Goal: Task Accomplishment & Management: Use online tool/utility

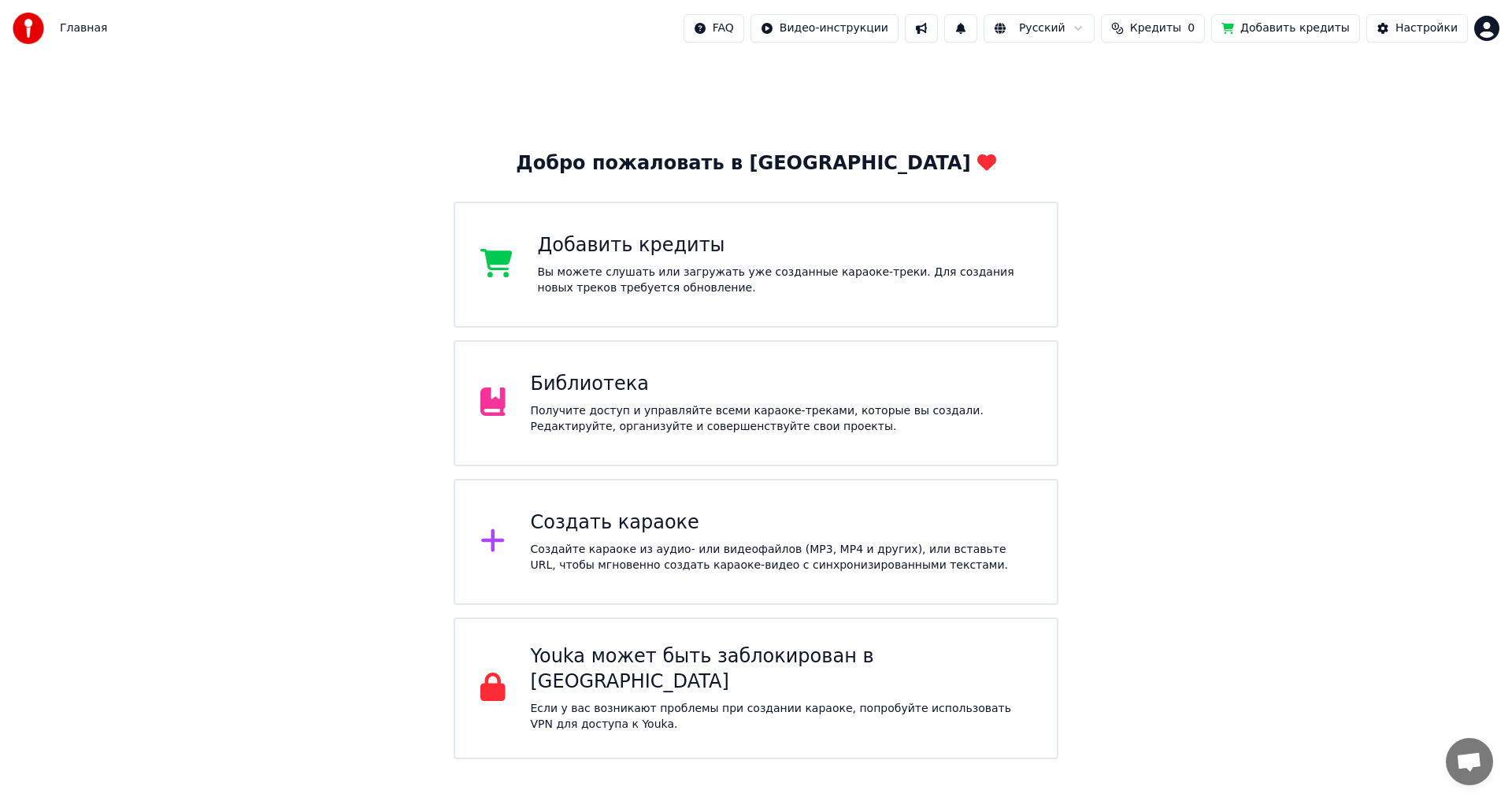
click at [680, 427] on div "Получите доступ и управляйте всеми караоке-треками, которые вы создали. Редакти…" at bounding box center [781, 419] width 502 height 31
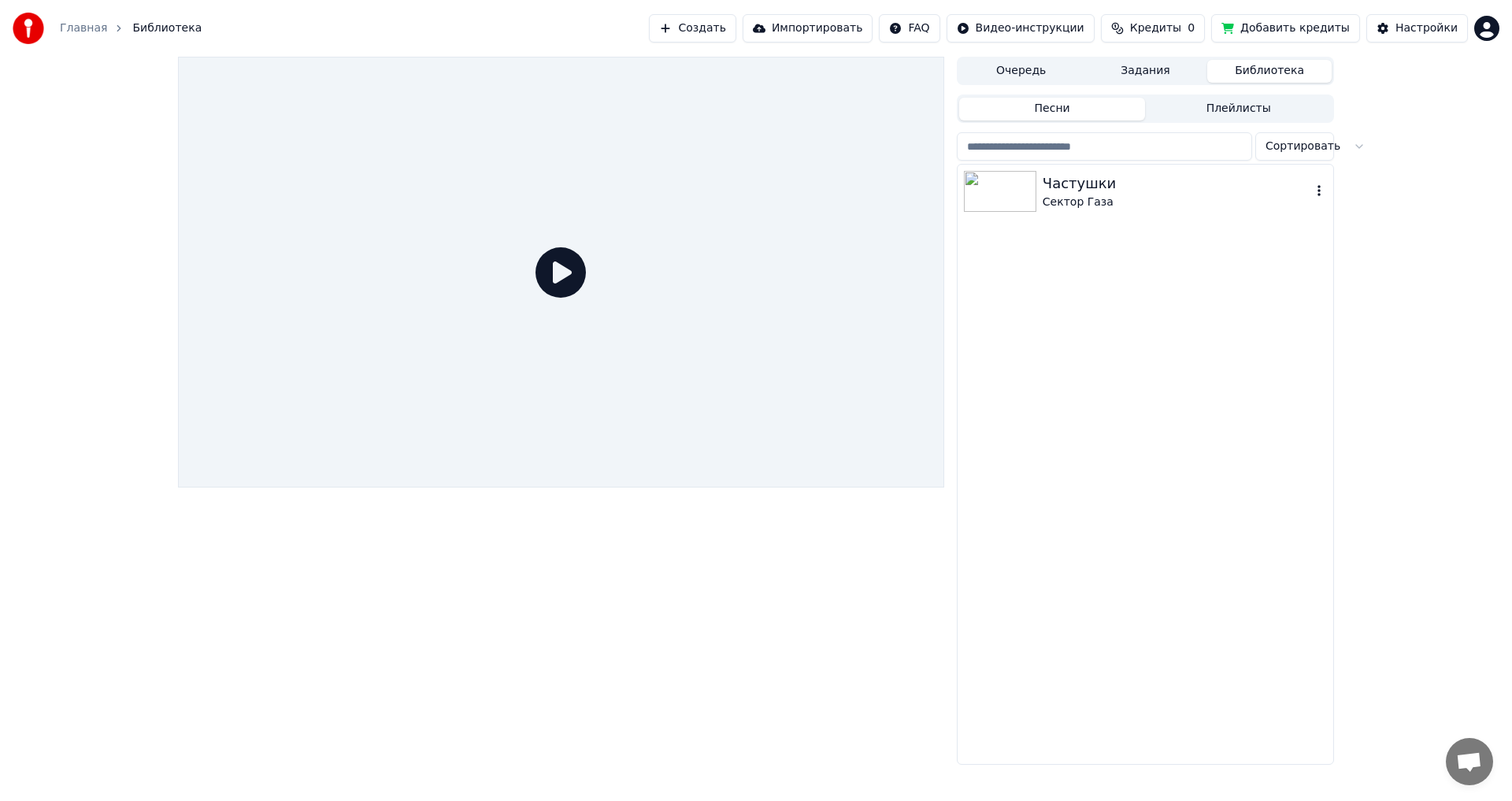
click at [1151, 187] on div "Частушки" at bounding box center [1177, 183] width 268 height 22
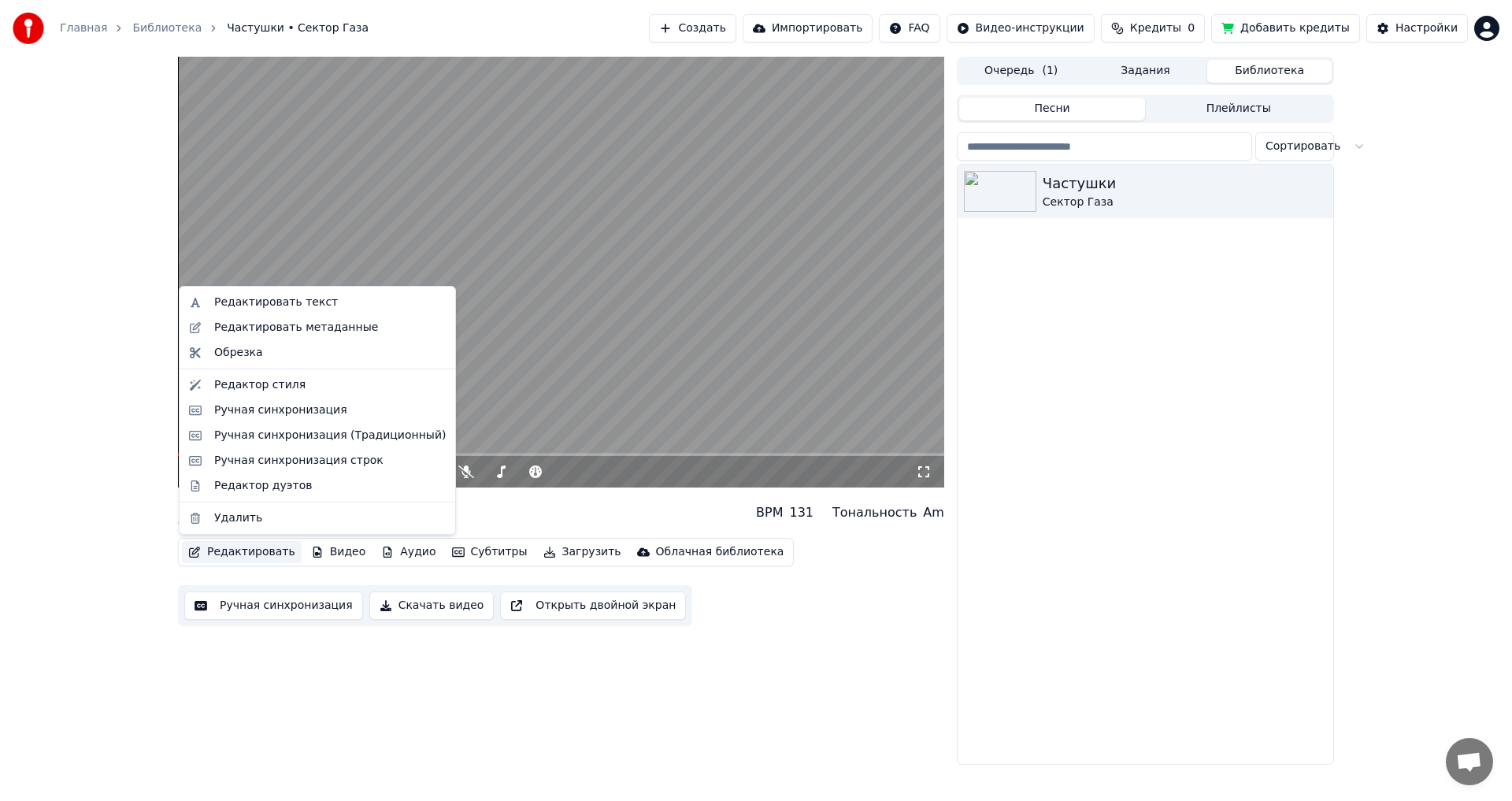
click at [235, 549] on button "Редактировать" at bounding box center [242, 552] width 120 height 22
click at [286, 301] on div "Редактировать текст" at bounding box center [276, 302] width 123 height 16
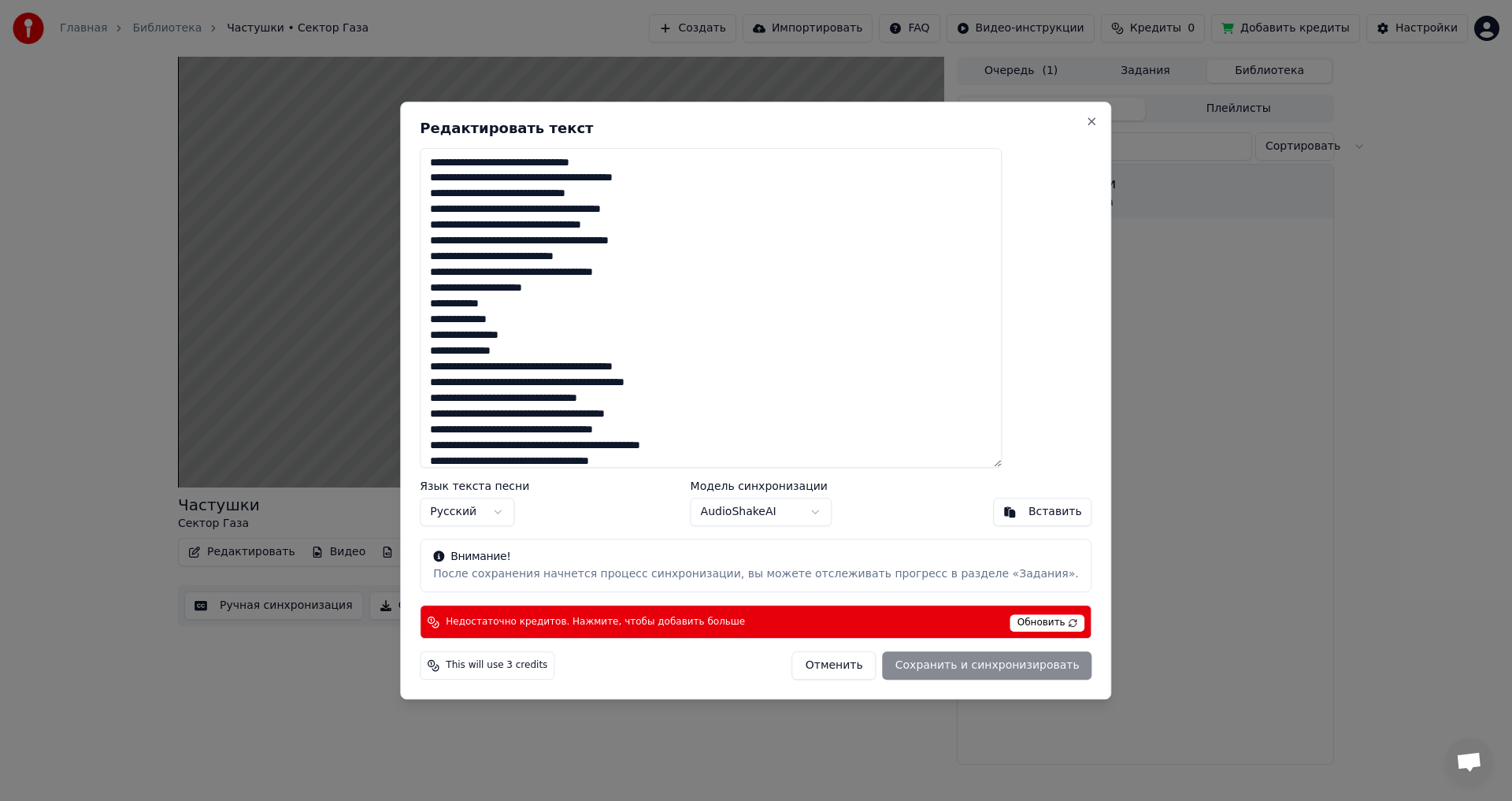
drag, startPoint x: 470, startPoint y: 165, endPoint x: 933, endPoint y: 402, distance: 520.1
click at [933, 402] on textarea at bounding box center [710, 308] width 582 height 320
type textarea "**********"
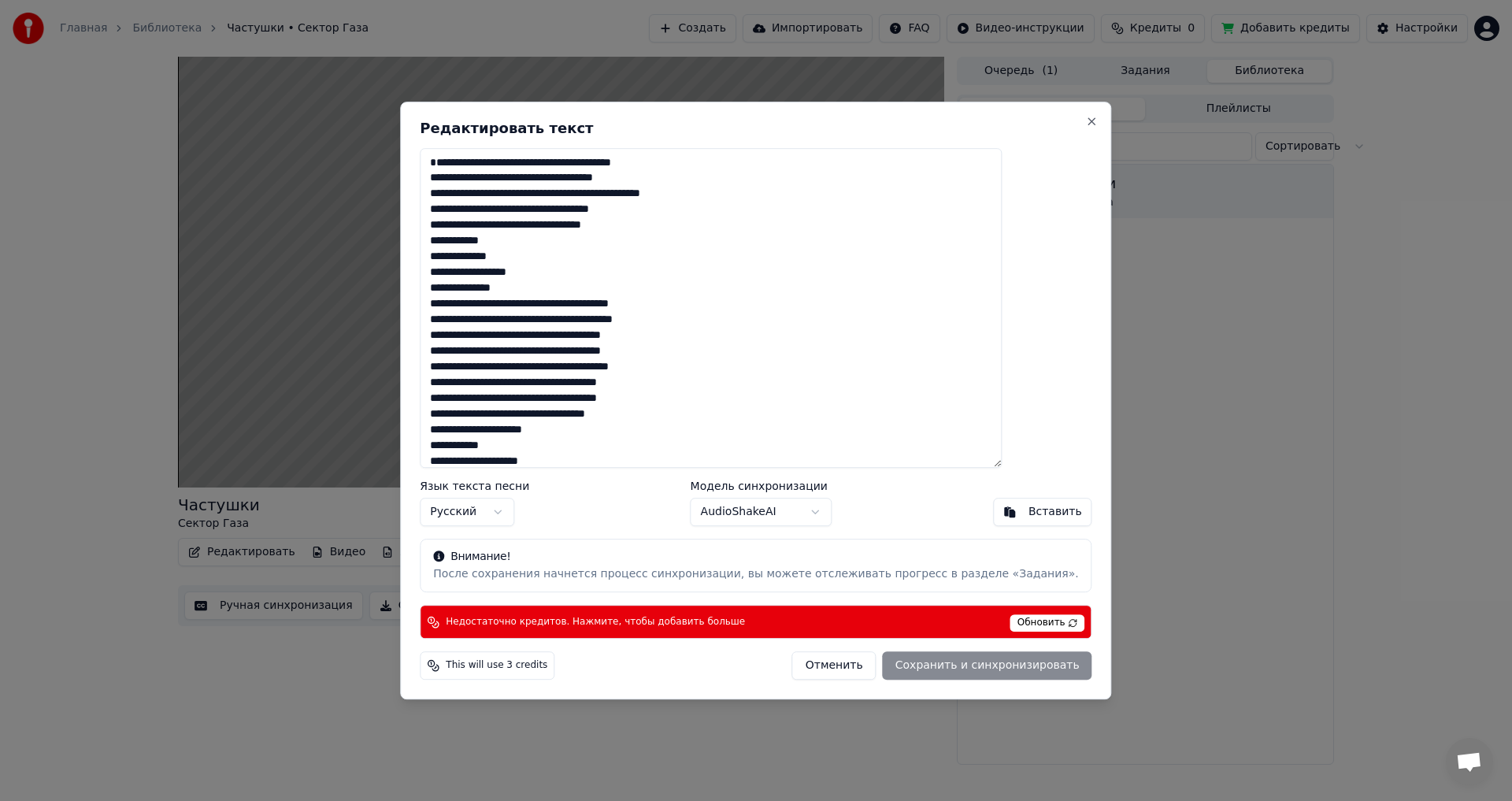
scroll to position [528, 0]
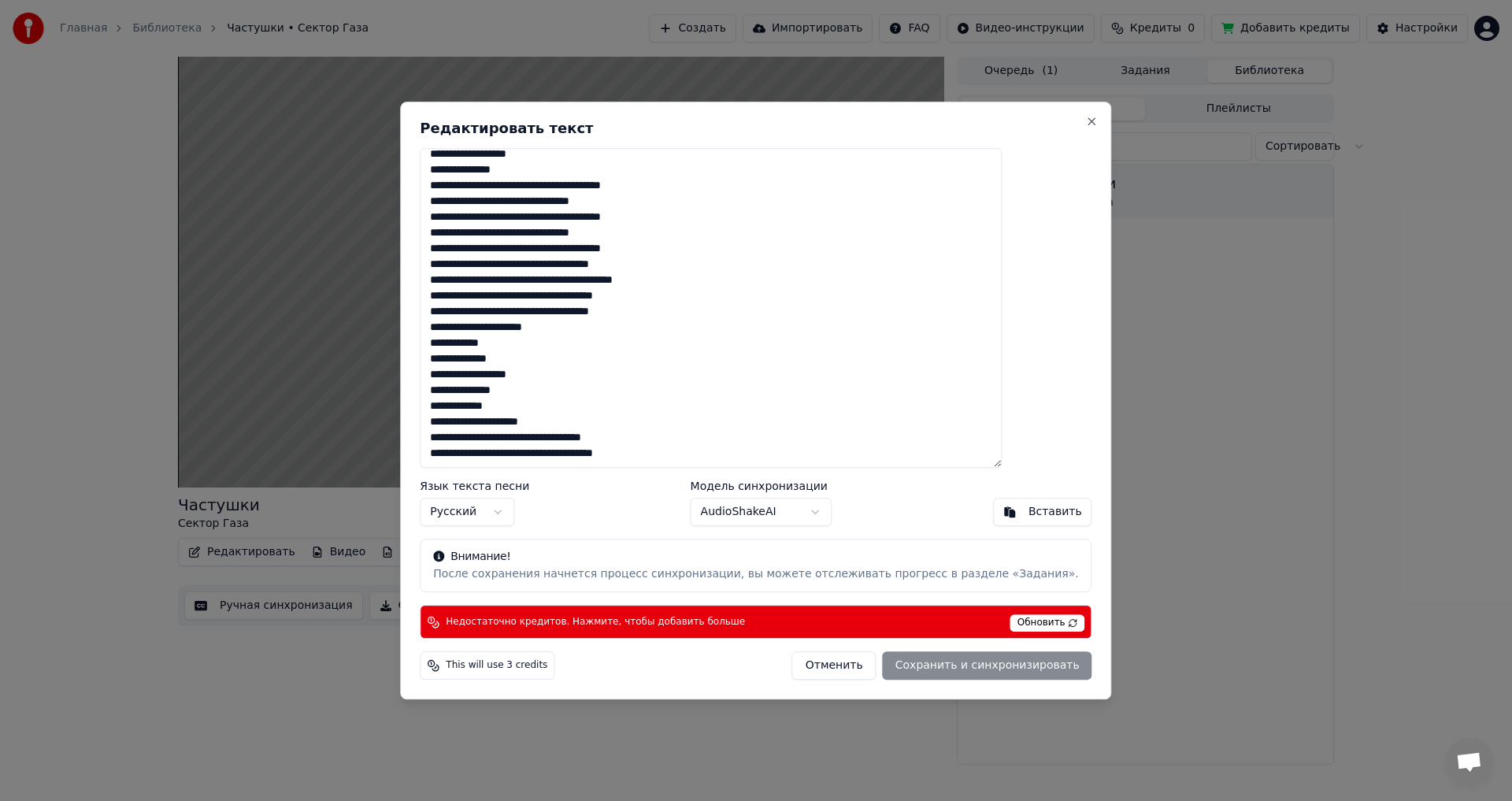
drag, startPoint x: 557, startPoint y: 237, endPoint x: 936, endPoint y: 584, distance: 513.9
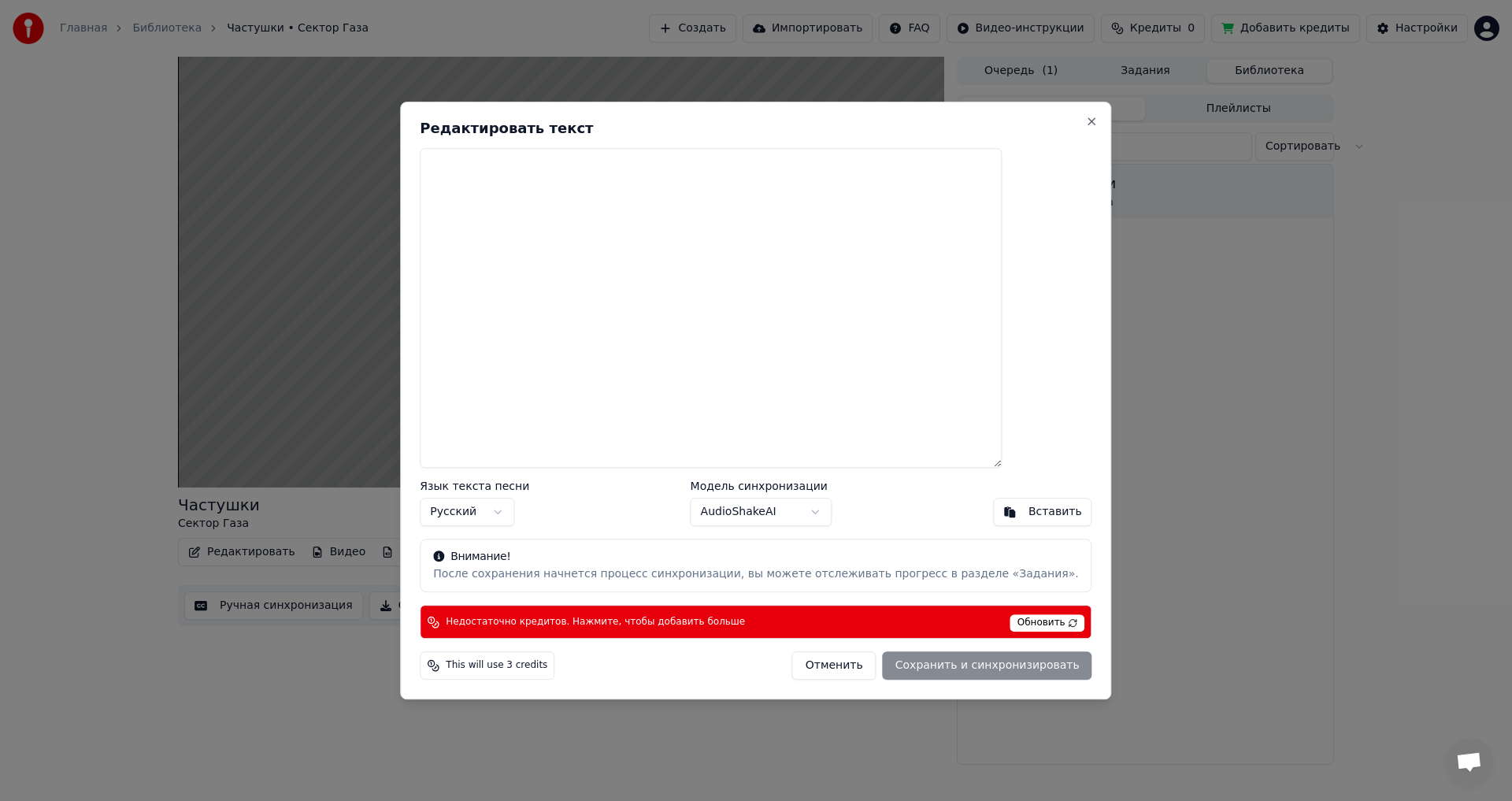
scroll to position [0, 0]
click at [475, 154] on textarea at bounding box center [710, 308] width 582 height 320
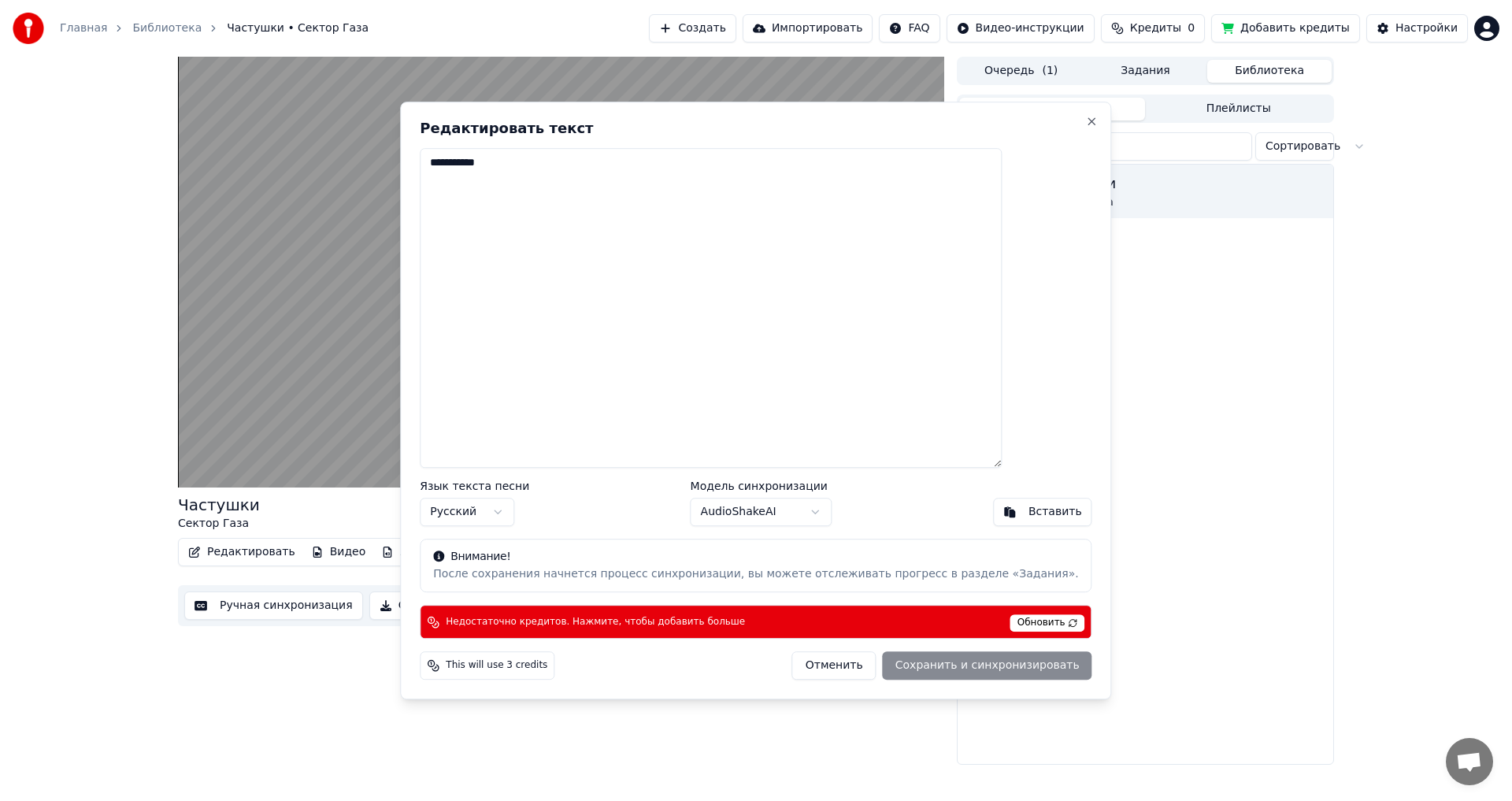
type textarea "**********"
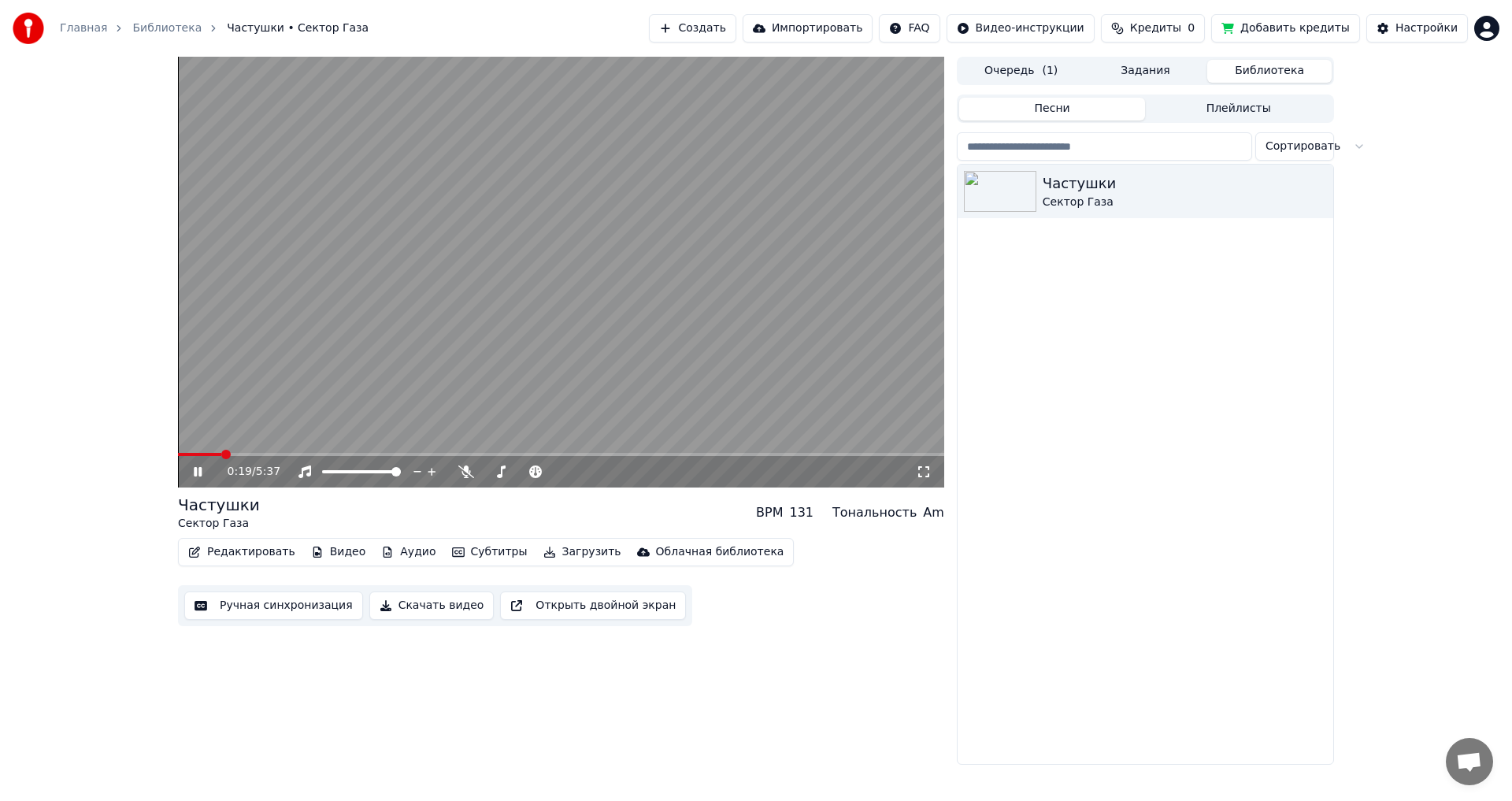
click at [252, 545] on button "Редактировать" at bounding box center [242, 552] width 120 height 22
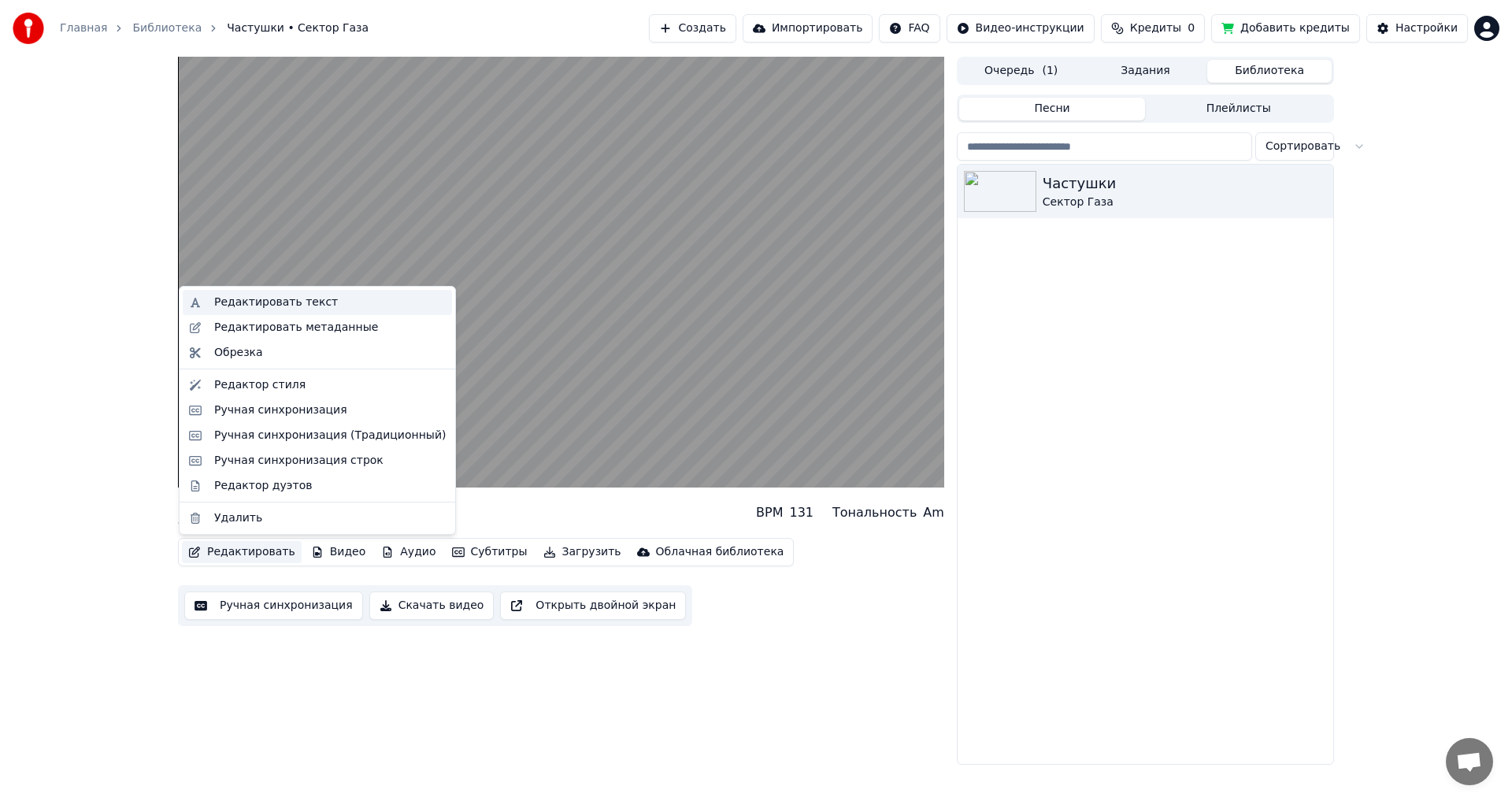
click at [259, 300] on div "Редактировать текст" at bounding box center [276, 302] width 123 height 16
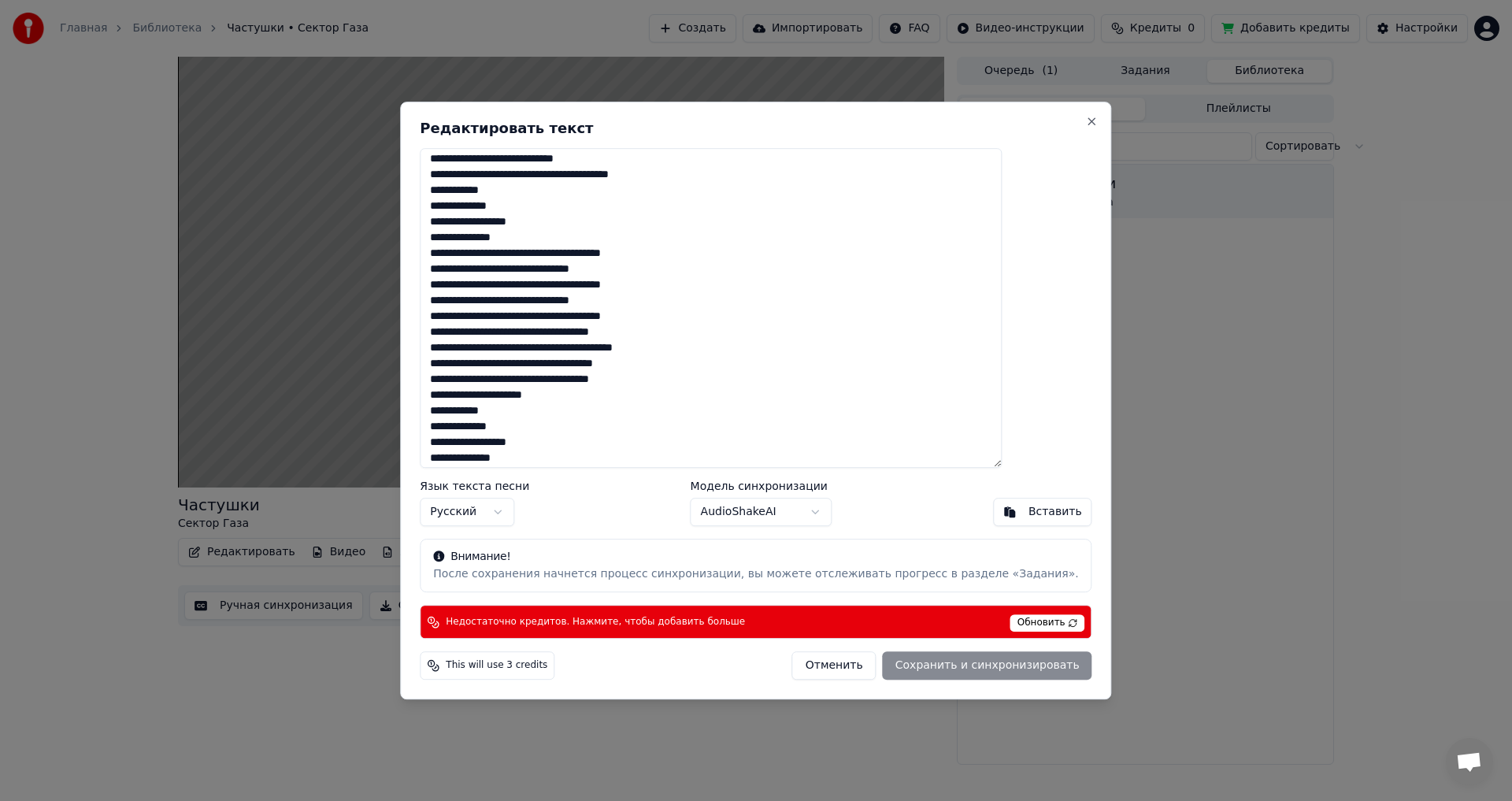
scroll to position [764, 0]
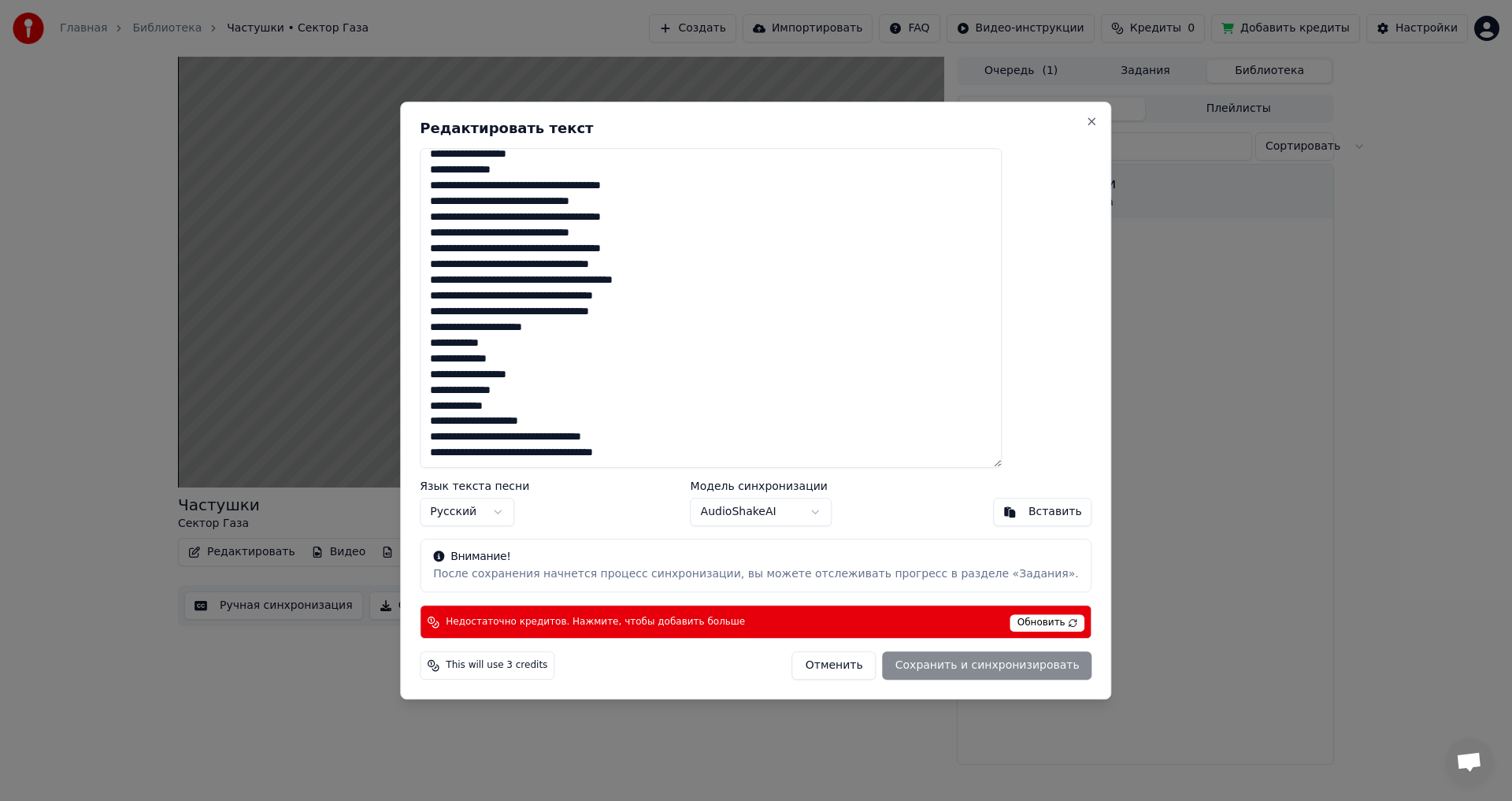
drag, startPoint x: 475, startPoint y: 159, endPoint x: 1006, endPoint y: 539, distance: 653.0
click at [1006, 539] on div "Редактировать текст Язык текста песни Русский Модель синхронизации AudioShakeAI…" at bounding box center [755, 400] width 711 height 598
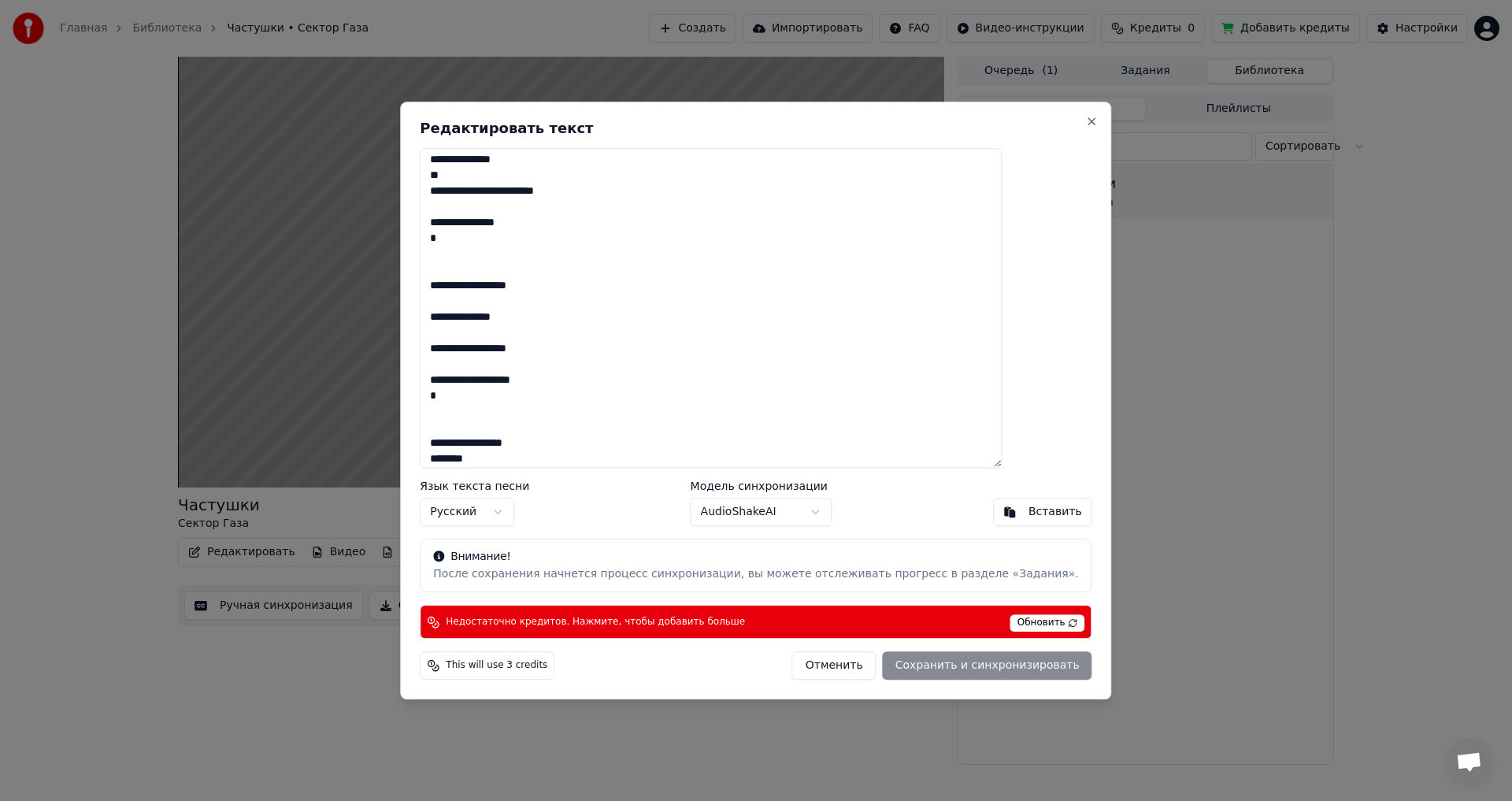
scroll to position [0, 0]
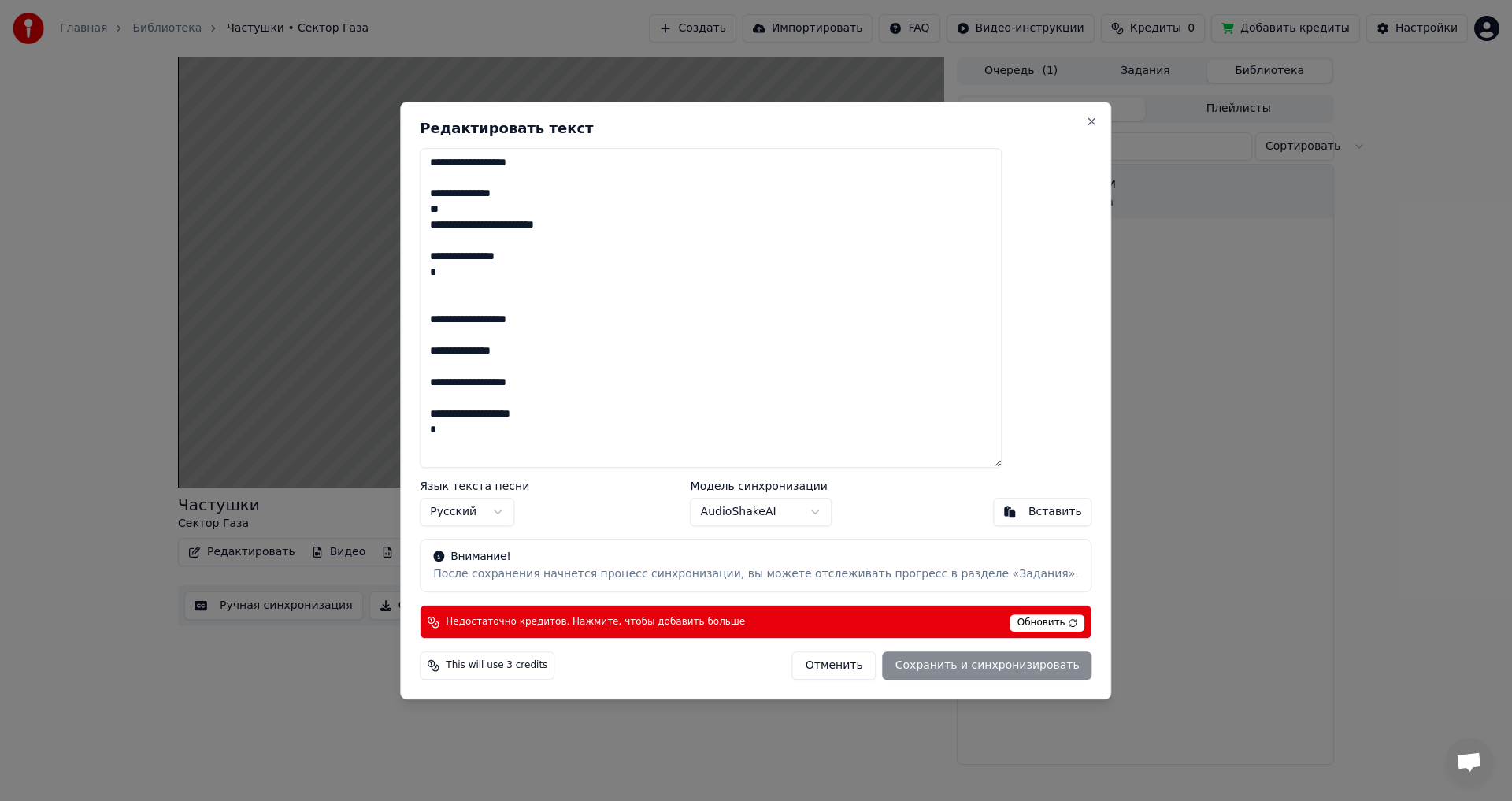
click at [954, 665] on div "Отменить Сохранить и синхронизировать" at bounding box center [942, 665] width 300 height 28
drag, startPoint x: 954, startPoint y: 665, endPoint x: 990, endPoint y: 635, distance: 46.9
click at [954, 664] on div "Отменить Сохранить и синхронизировать" at bounding box center [942, 665] width 300 height 28
click at [1010, 620] on span "Обновить" at bounding box center [1048, 622] width 74 height 17
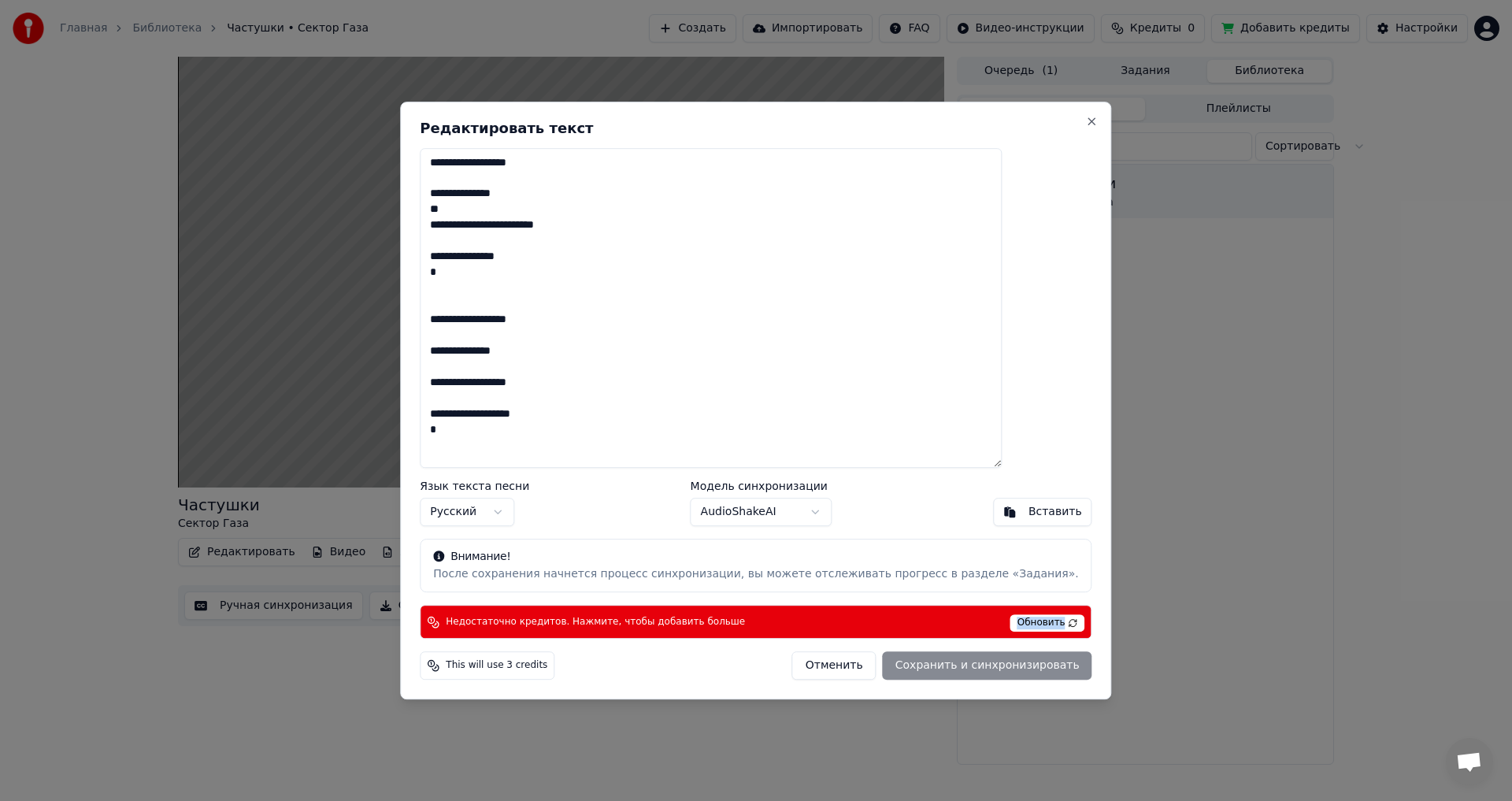
click at [1010, 624] on span "Обновить" at bounding box center [1048, 622] width 74 height 17
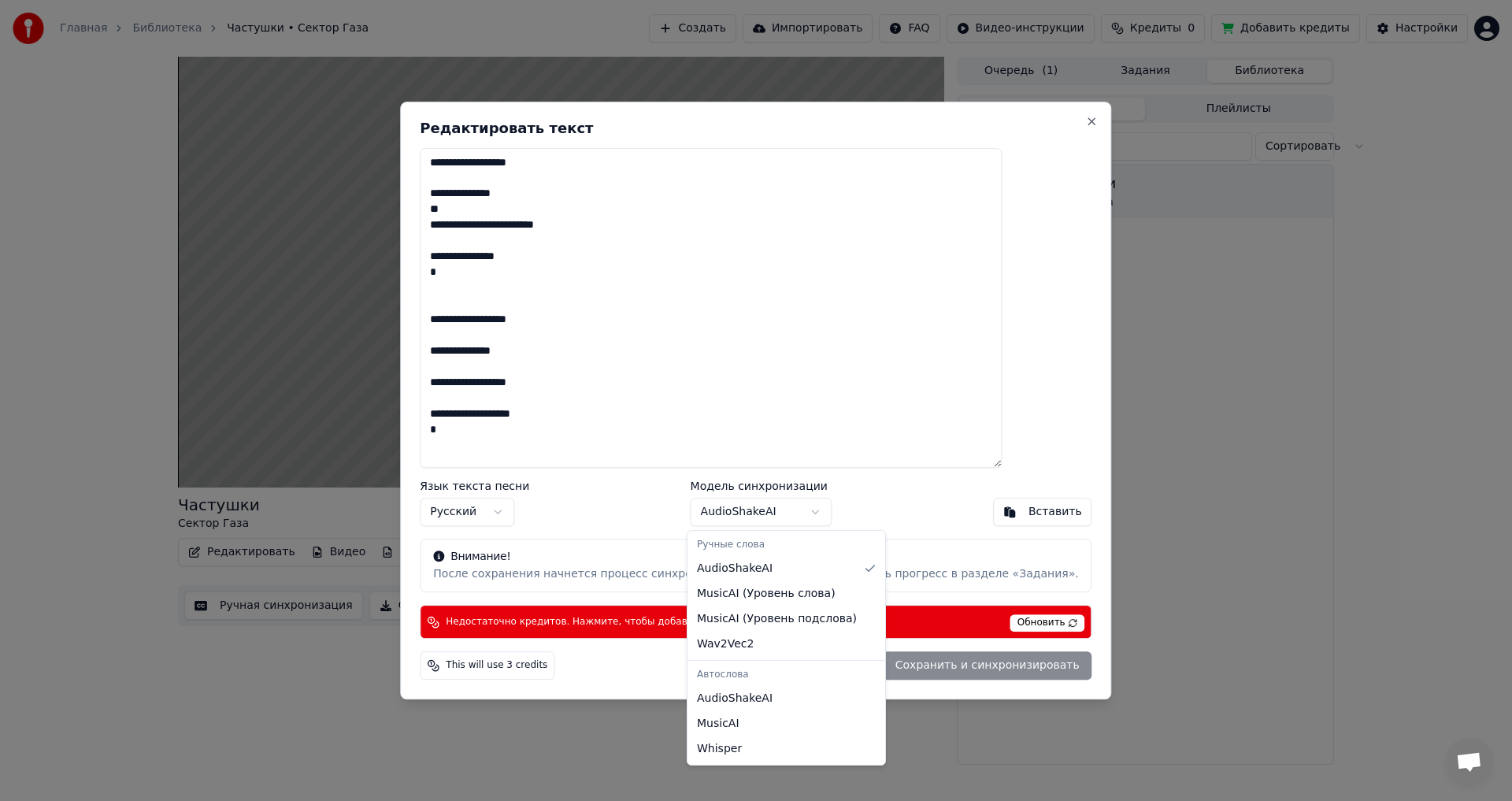
click at [755, 516] on body "Главная Библиотека Частушки • Сектор Газа Создать Импортировать FAQ Видео-инстр…" at bounding box center [756, 400] width 1512 height 801
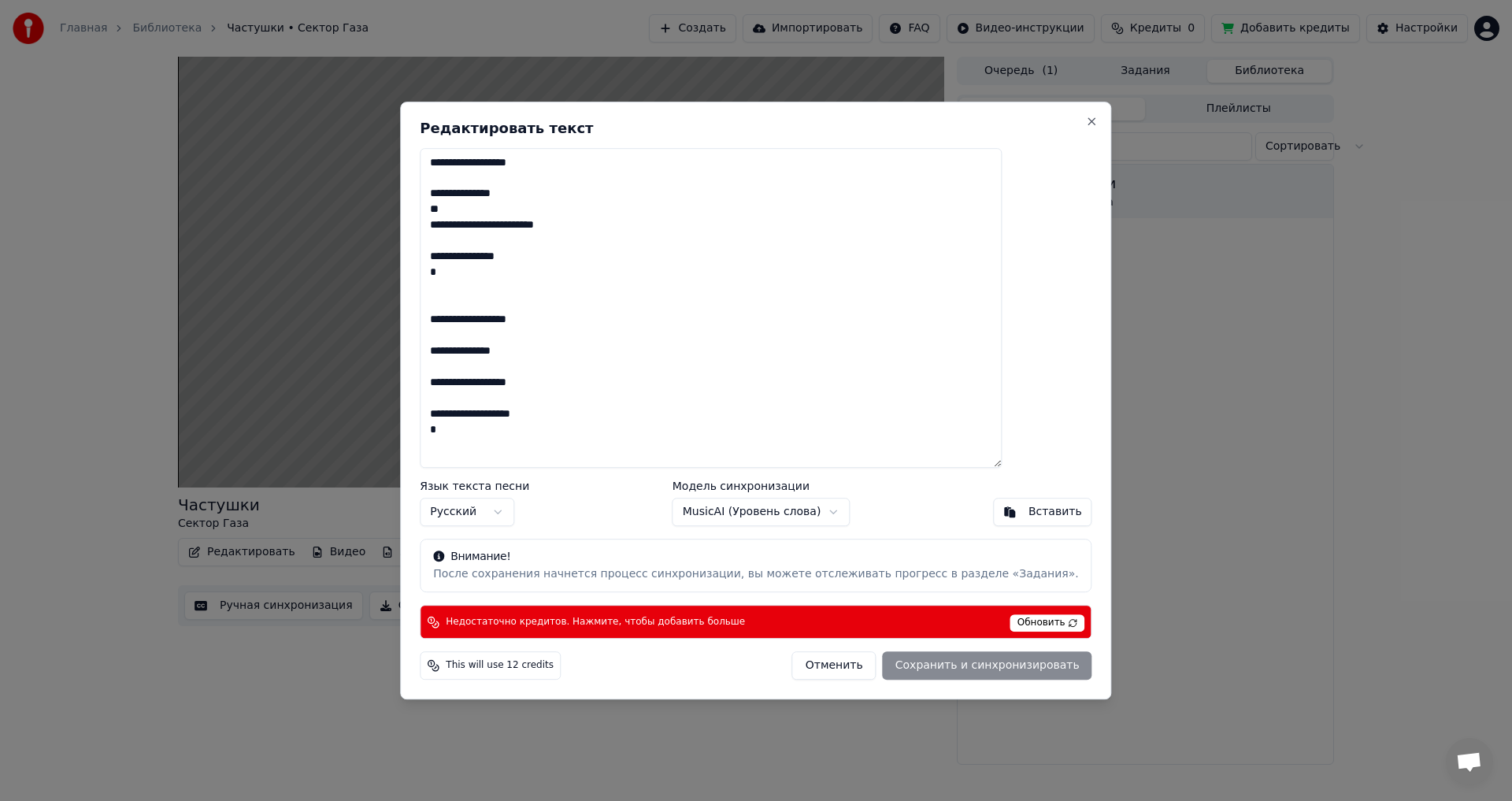
click at [954, 650] on div "Редактировать текст Язык текста песни Русский Модель синхронизации MusicAI ( Ур…" at bounding box center [755, 400] width 711 height 598
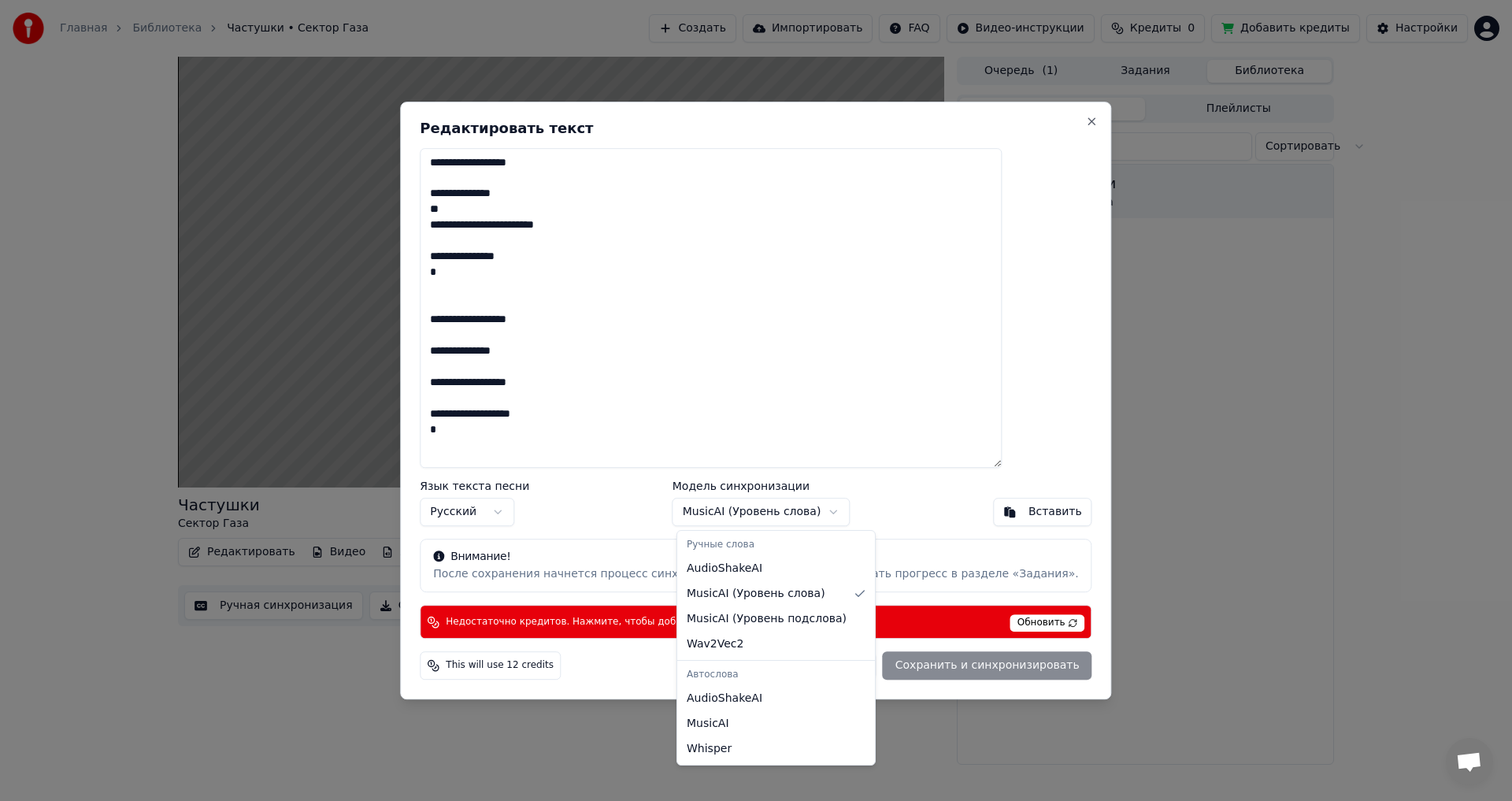
click at [738, 516] on body "Главная Библиотека Частушки • Сектор Газа Создать Импортировать FAQ Видео-инстр…" at bounding box center [756, 400] width 1512 height 801
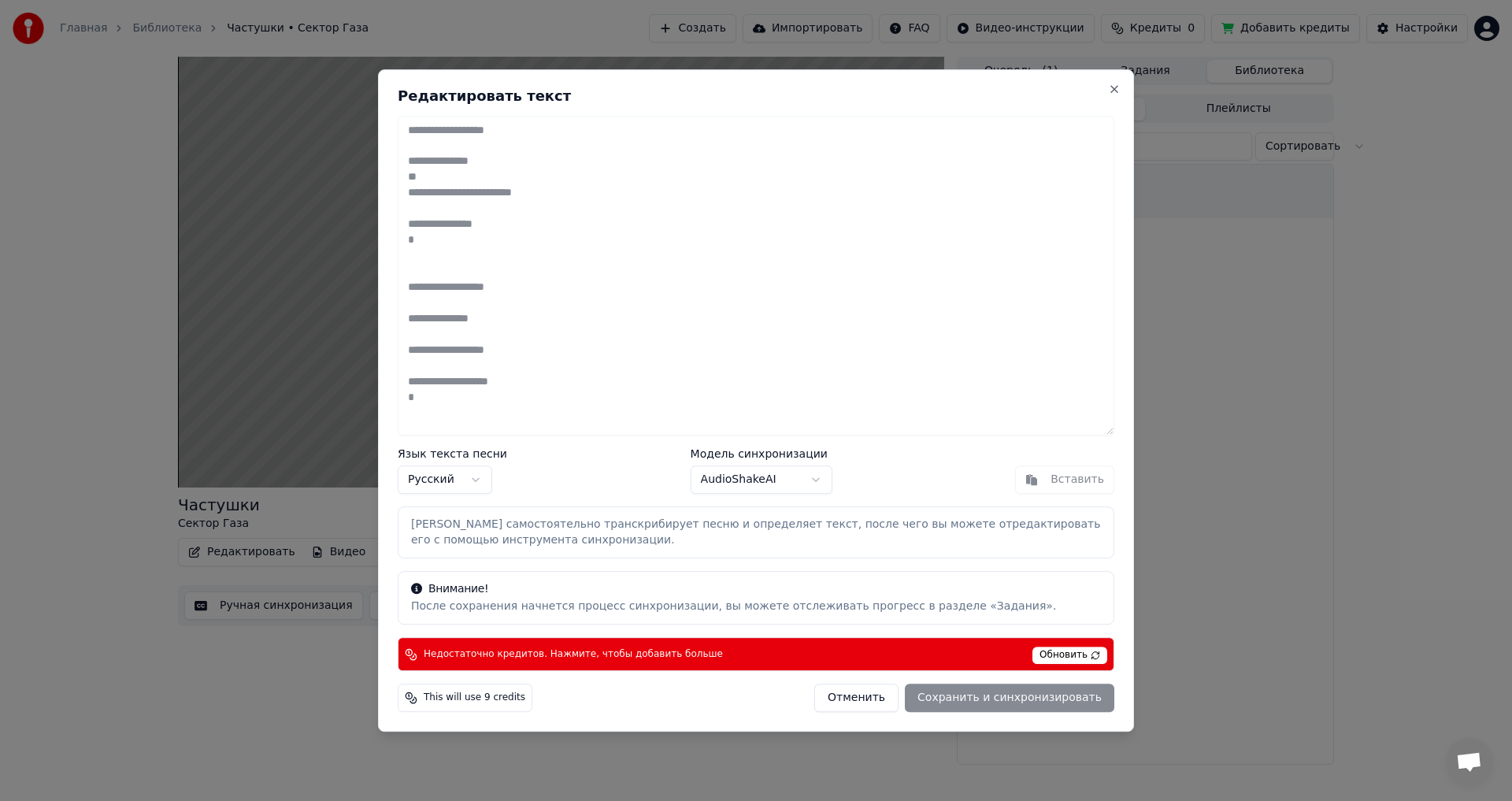
click at [998, 697] on div "Отменить Сохранить и синхронизировать" at bounding box center [964, 698] width 300 height 28
click at [775, 481] on body "Главная Библиотека Частушки • Сектор Газа Создать Импортировать FAQ Видео-инстр…" at bounding box center [756, 400] width 1512 height 801
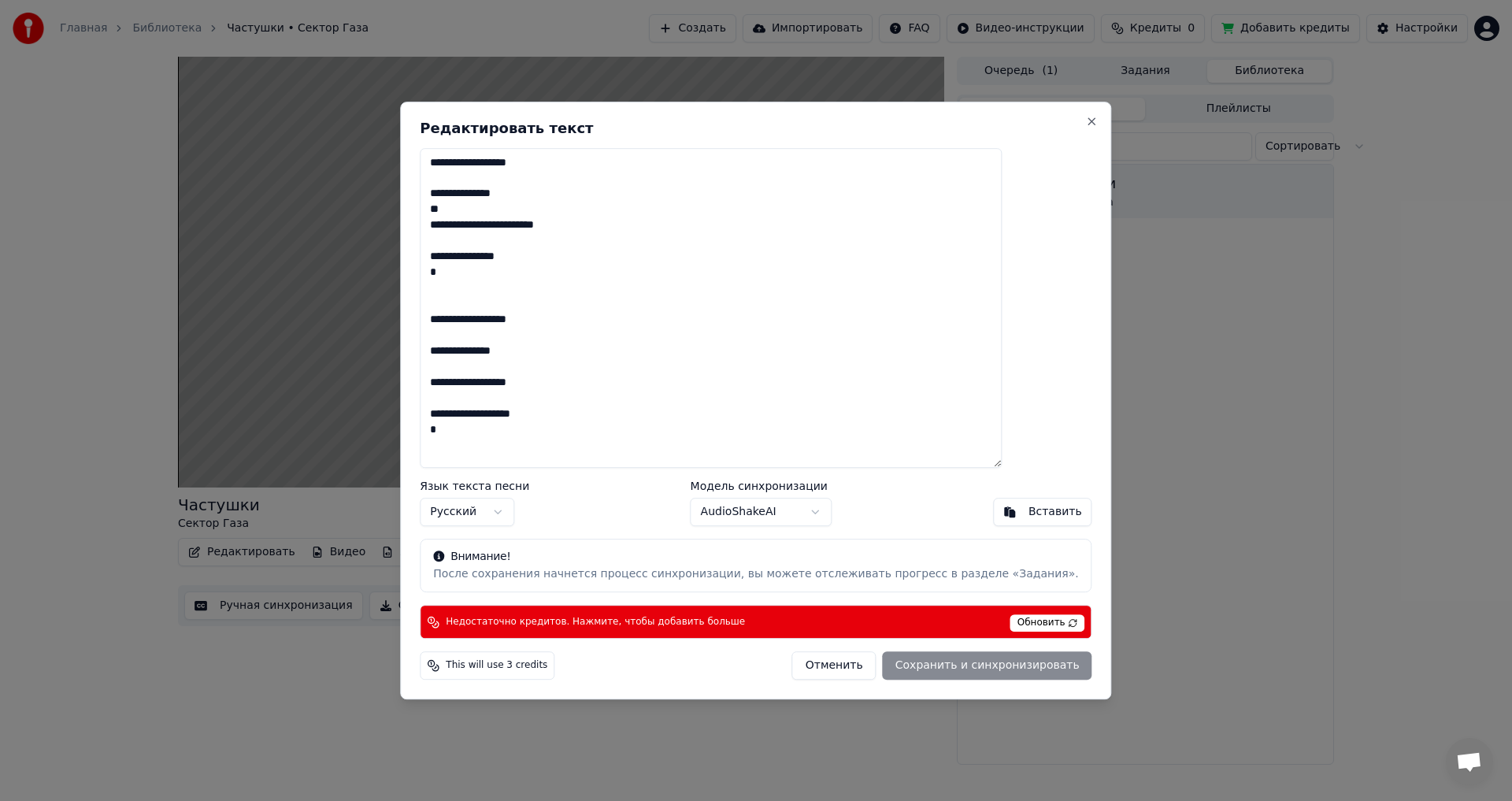
drag, startPoint x: 528, startPoint y: 565, endPoint x: 880, endPoint y: 597, distance: 353.5
click at [528, 566] on div "Внимание! После сохранения начнется процесс синхронизации, вы можете отслеживат…" at bounding box center [756, 565] width 672 height 54
click at [907, 585] on div "Внимание! После сохранения начнется процесс синхронизации, вы можете отслеживат…" at bounding box center [756, 565] width 672 height 54
click at [523, 672] on div "This will use 3 credits" at bounding box center [487, 665] width 135 height 28
click at [533, 668] on span "This will use 3 credits" at bounding box center [497, 664] width 102 height 12
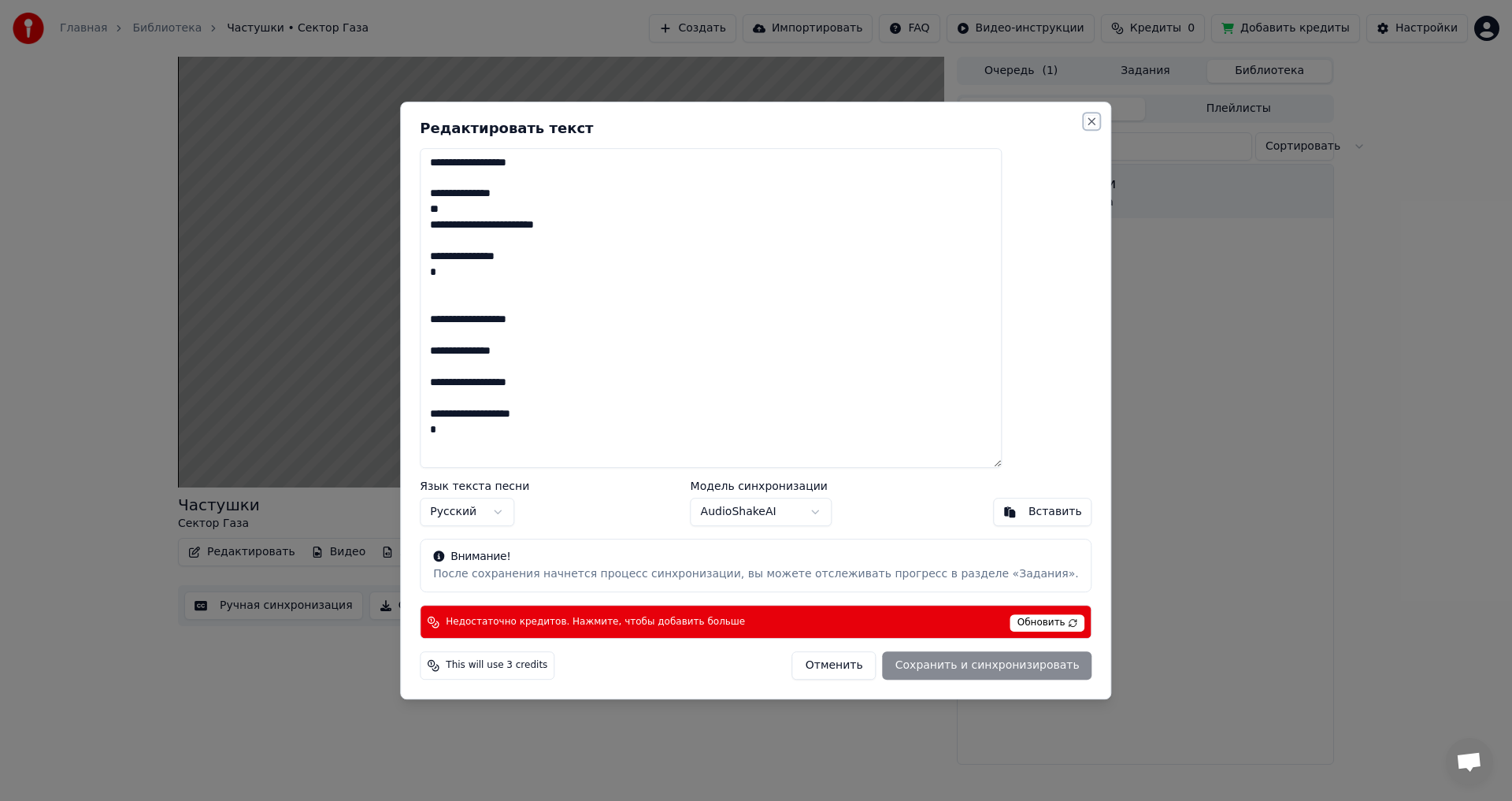
click at [1086, 122] on button "Close" at bounding box center [1092, 121] width 12 height 12
type textarea "**********"
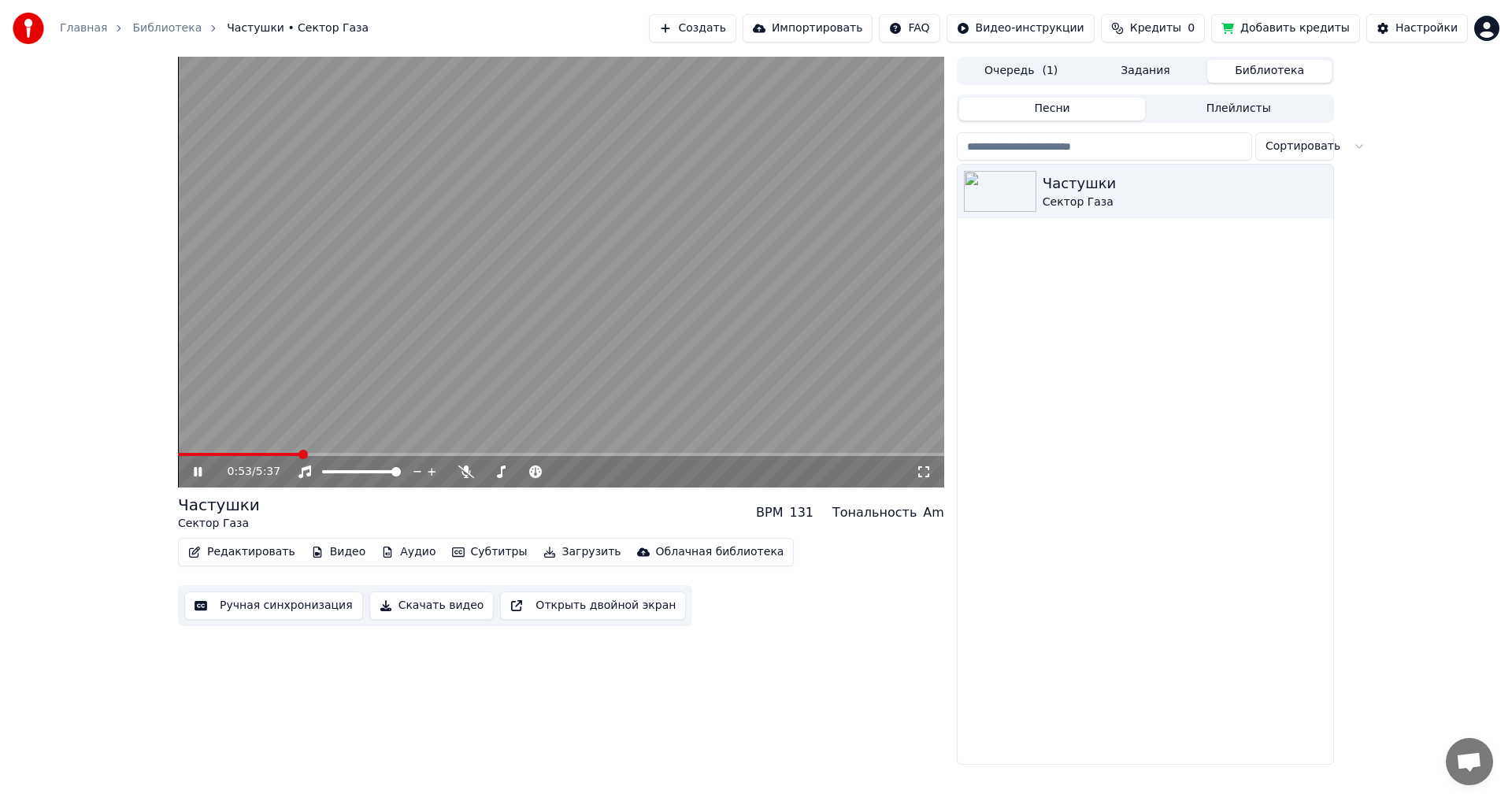
click at [199, 473] on icon at bounding box center [198, 471] width 8 height 9
click at [277, 602] on button "Ручная синхронизация" at bounding box center [274, 606] width 179 height 28
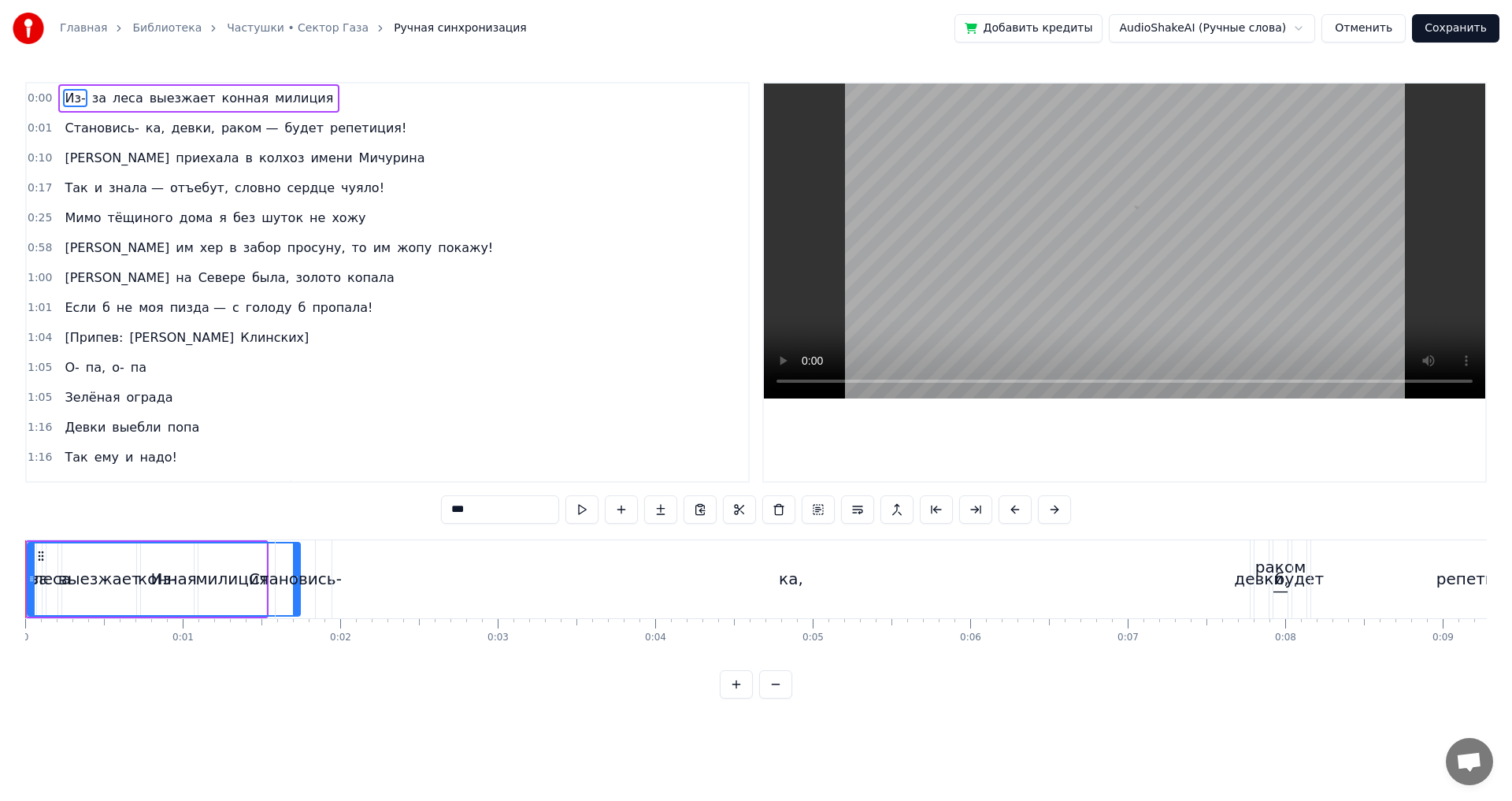
drag, startPoint x: 30, startPoint y: 580, endPoint x: 322, endPoint y: 603, distance: 292.9
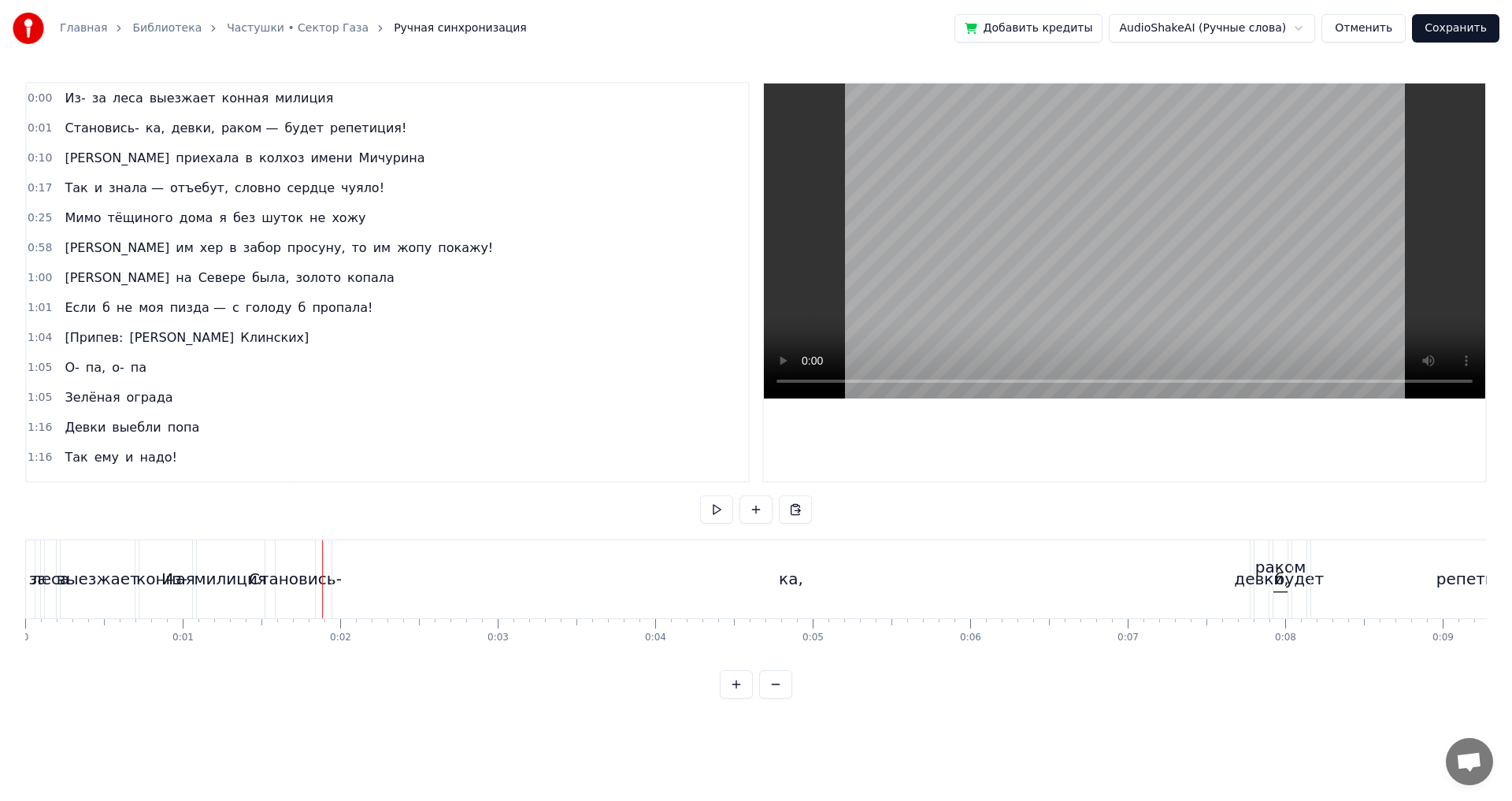
click at [322, 603] on div at bounding box center [322, 579] width 1 height 78
click at [1387, 24] on button "Отменить" at bounding box center [1364, 28] width 84 height 28
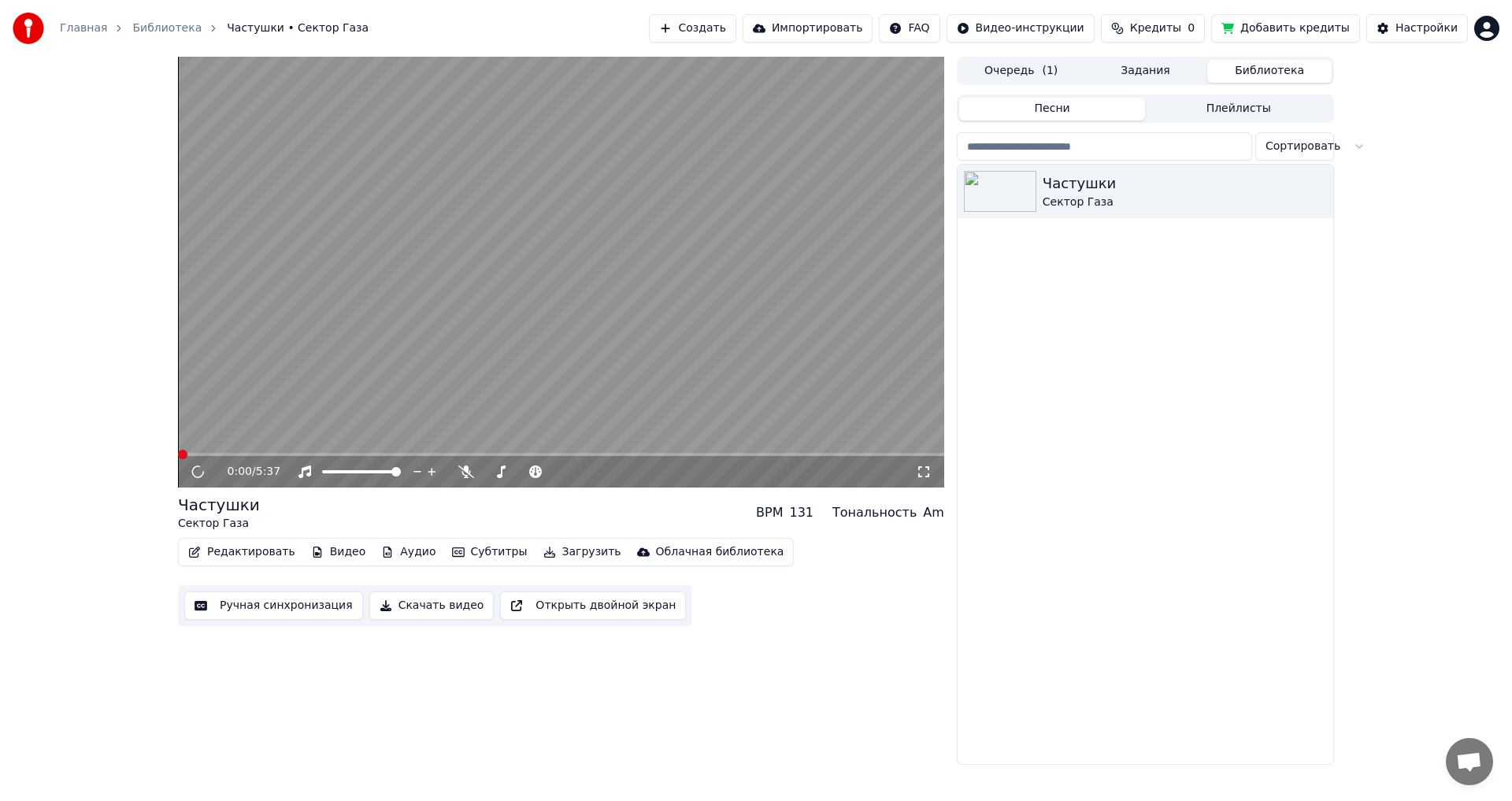
click at [233, 600] on button "Ручная синхронизация" at bounding box center [274, 606] width 179 height 28
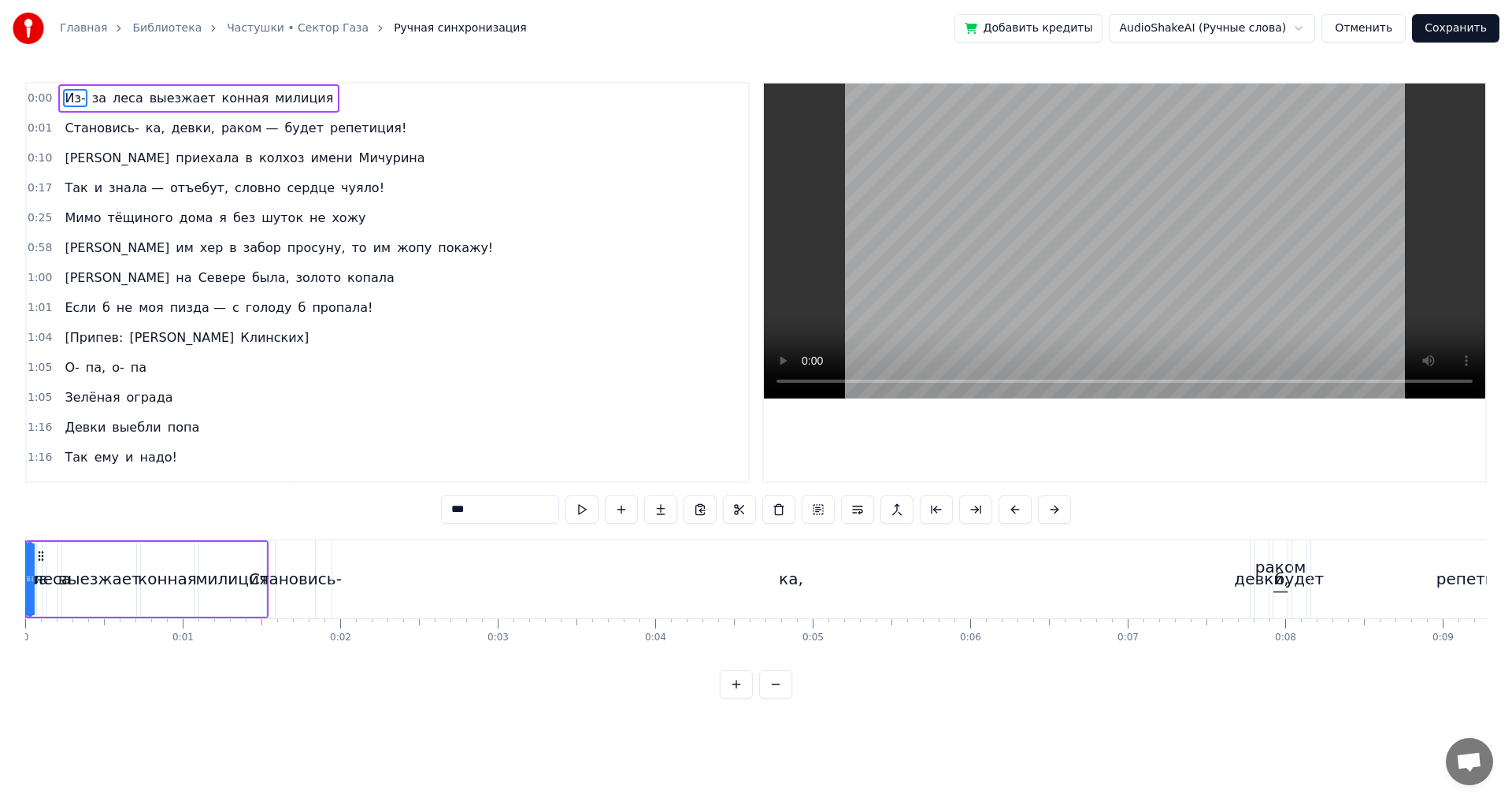
click at [507, 506] on input "***" at bounding box center [500, 509] width 118 height 28
click at [1191, 599] on div "ка," at bounding box center [791, 579] width 918 height 78
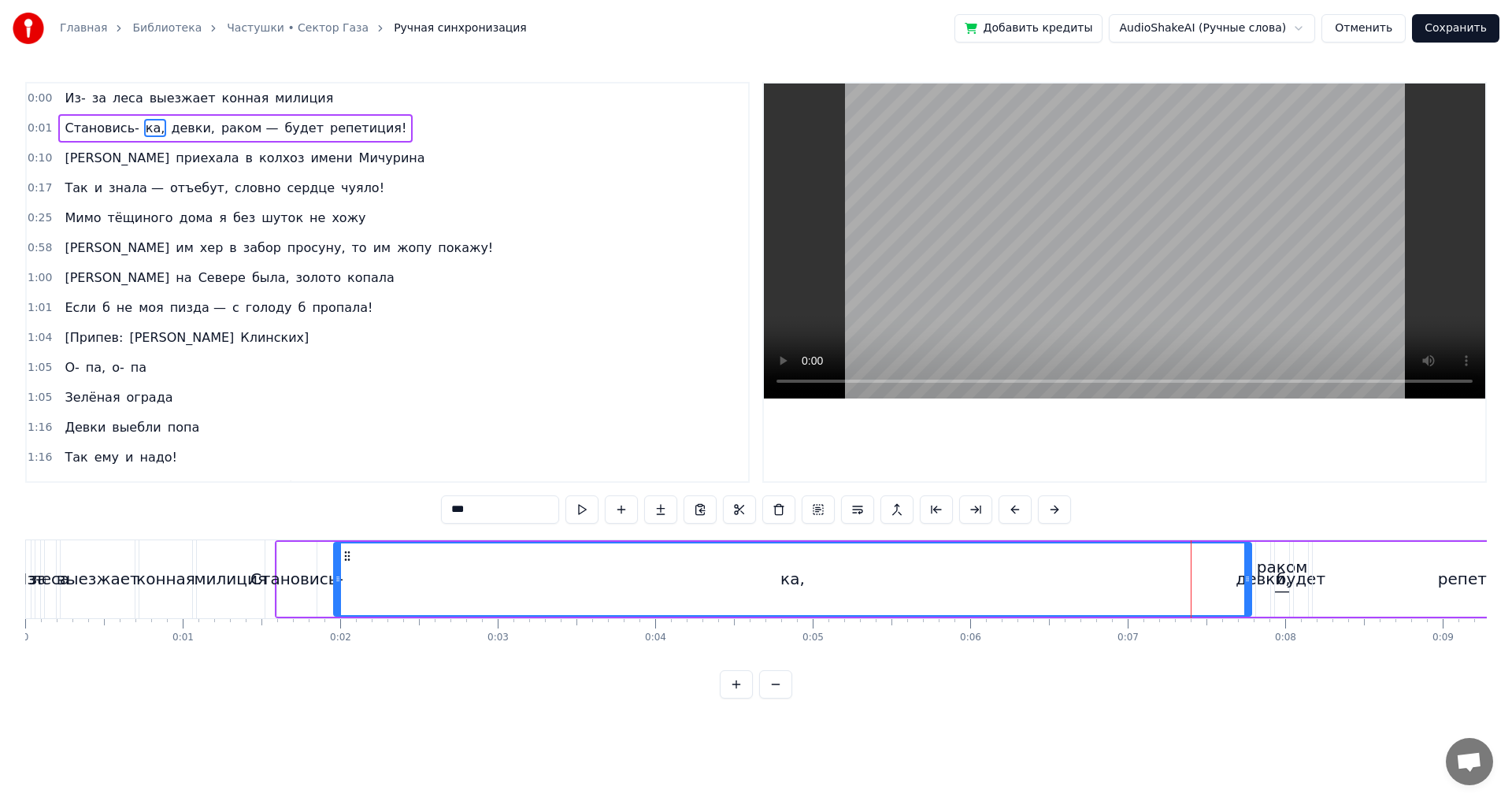
click at [26, 592] on div "Из-" at bounding box center [28, 579] width 7 height 78
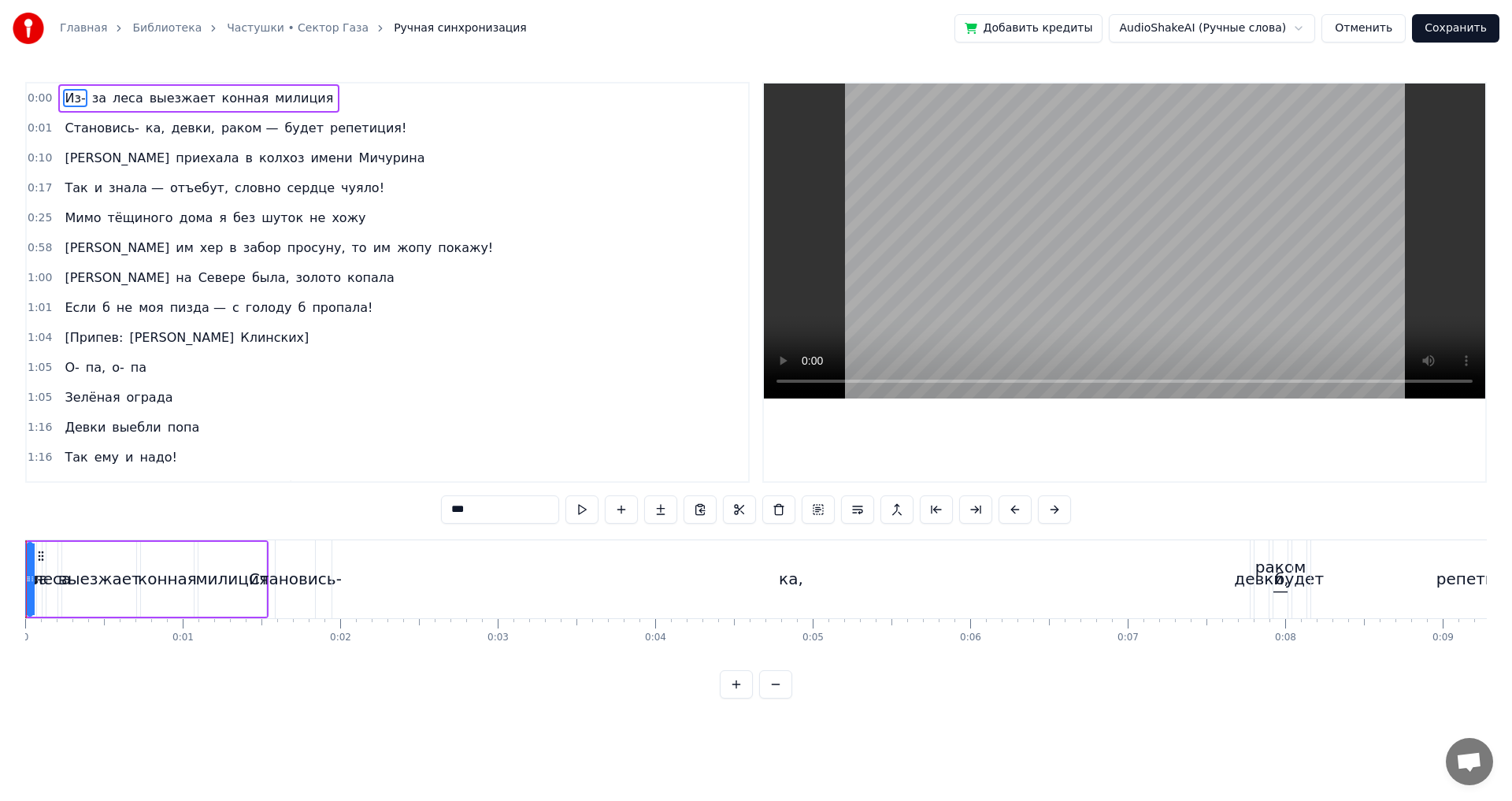
click at [751, 698] on button at bounding box center [737, 684] width 33 height 28
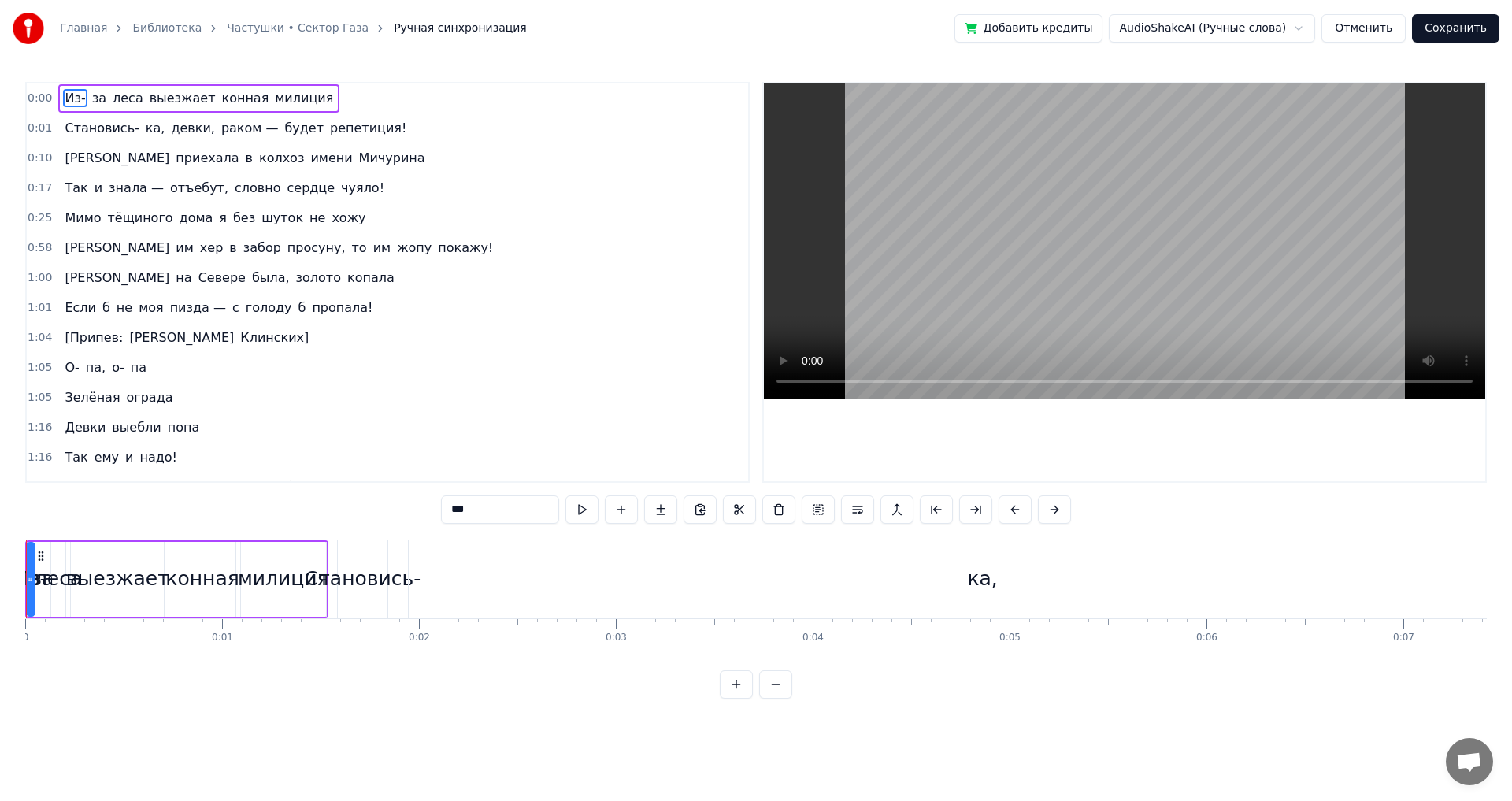
click at [742, 698] on button at bounding box center [737, 684] width 33 height 28
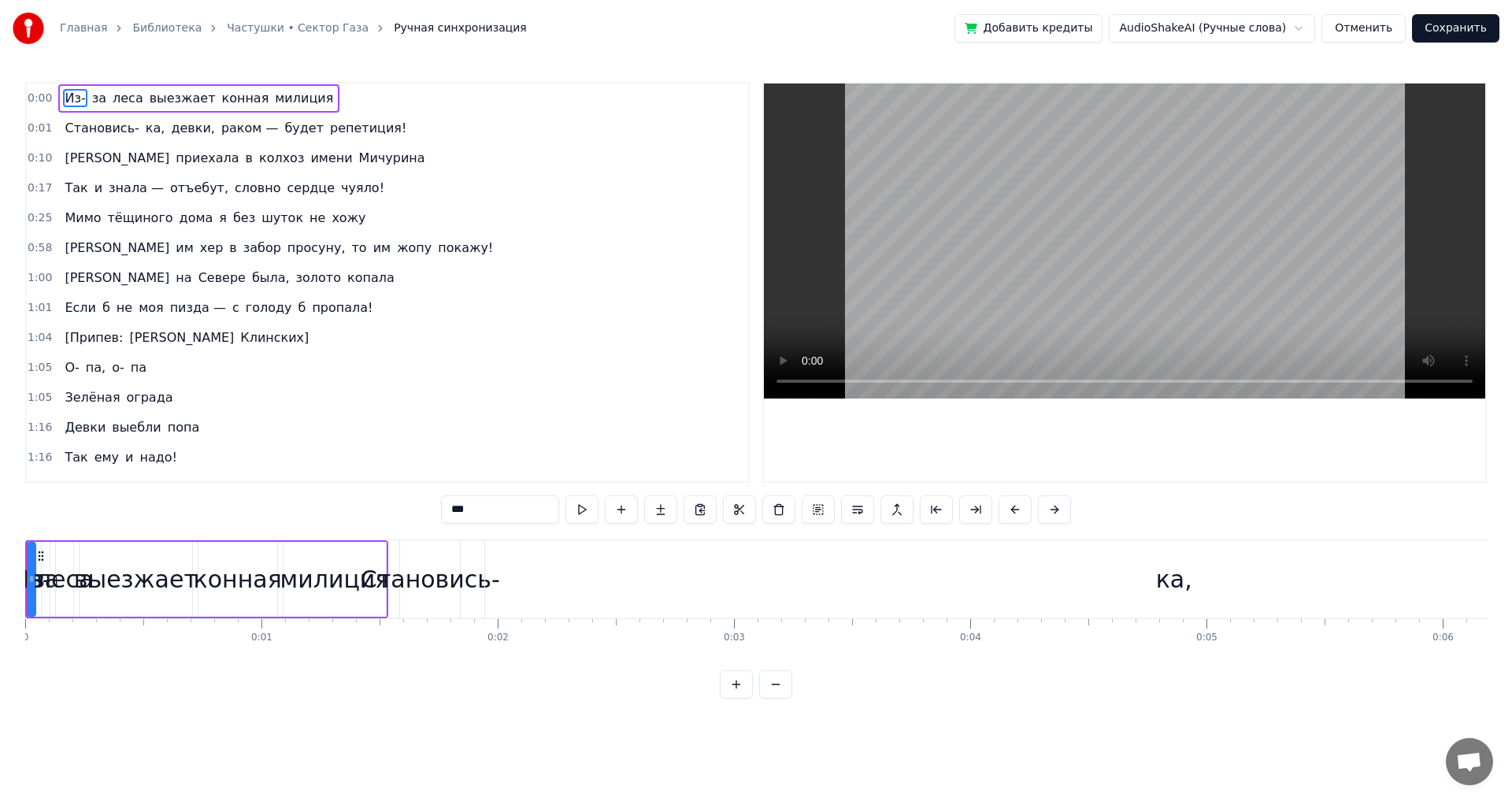
click at [742, 698] on button at bounding box center [737, 684] width 33 height 28
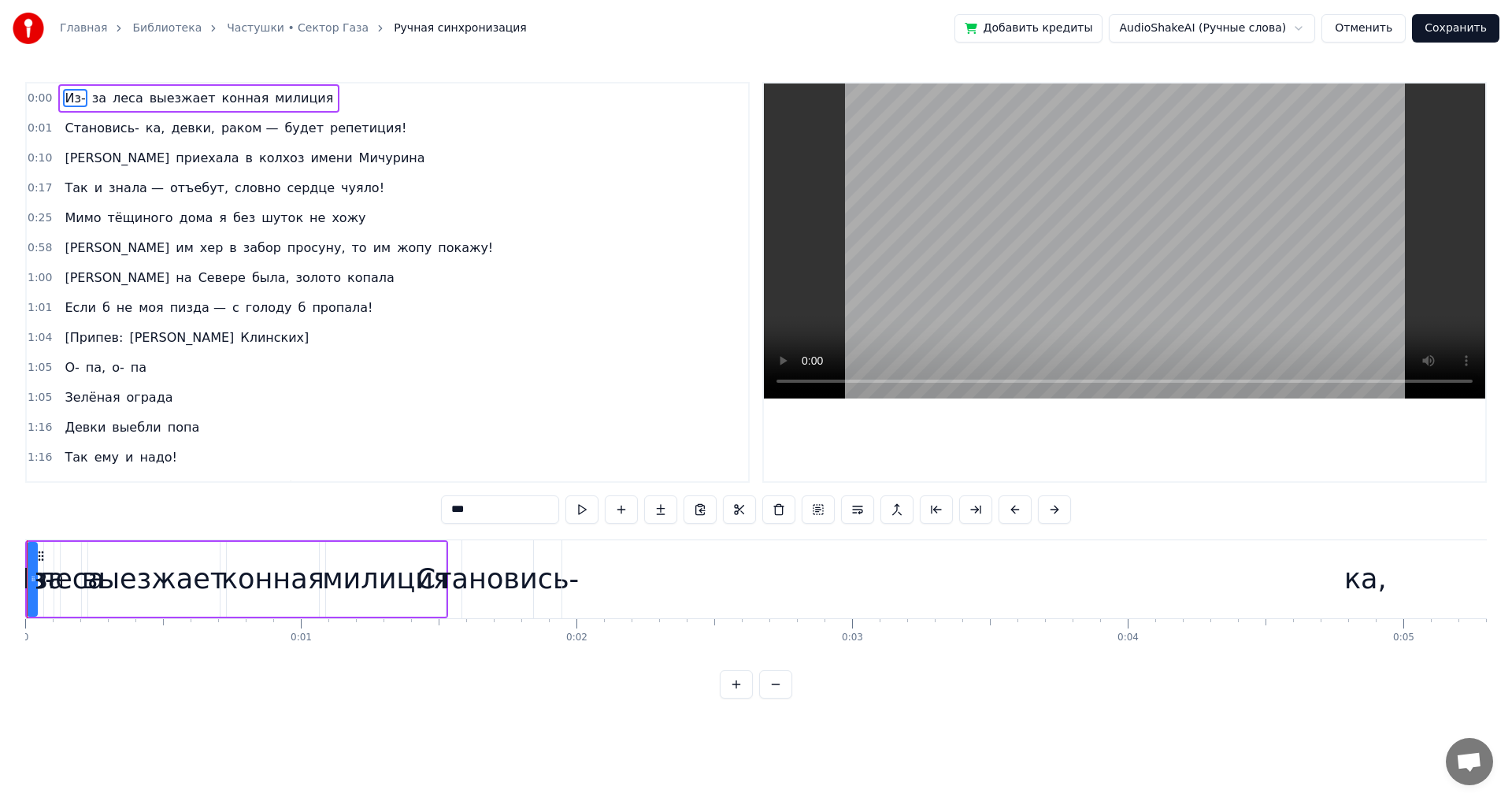
click at [742, 698] on button at bounding box center [737, 684] width 33 height 28
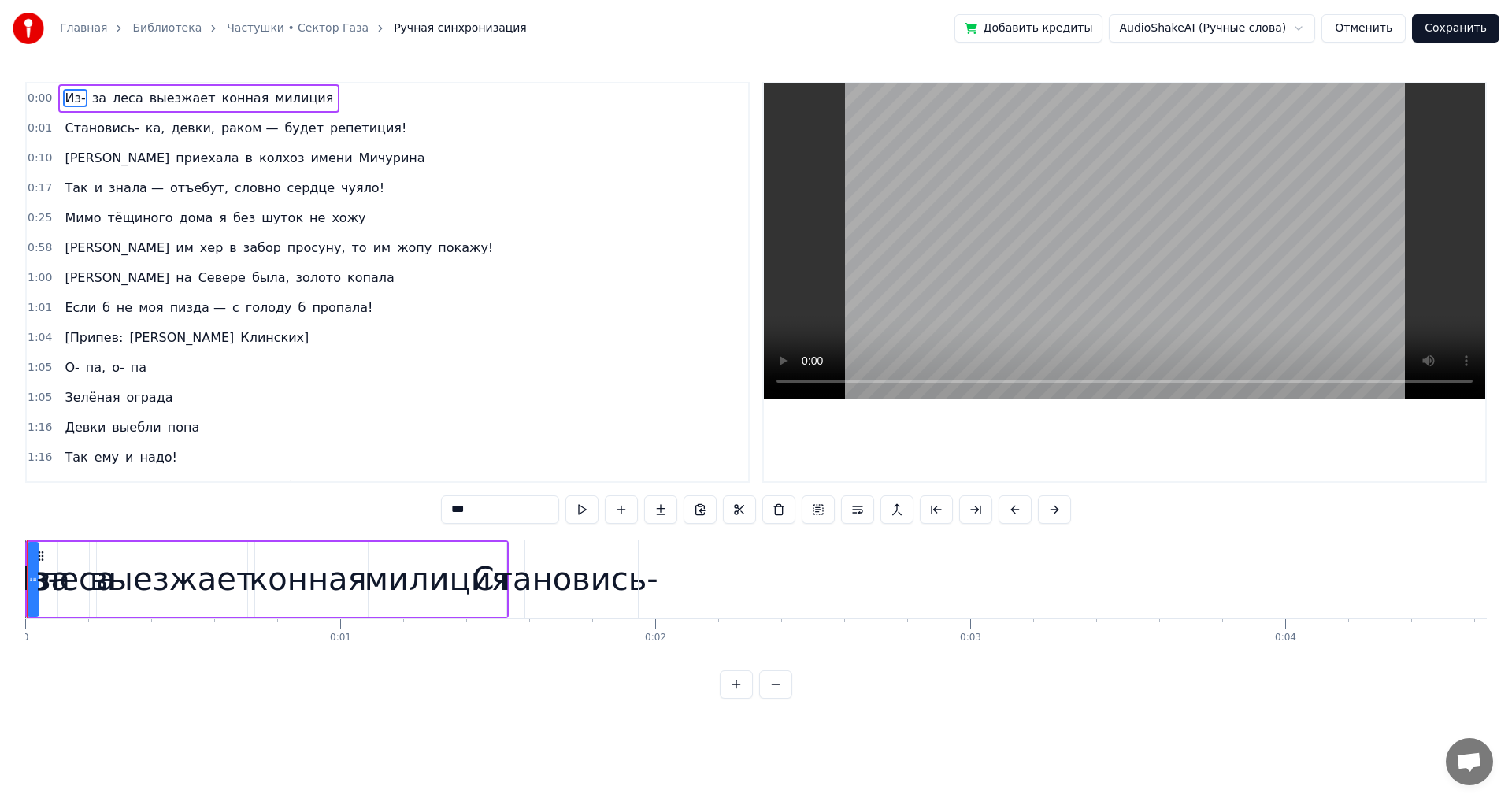
click at [742, 698] on button at bounding box center [737, 684] width 33 height 28
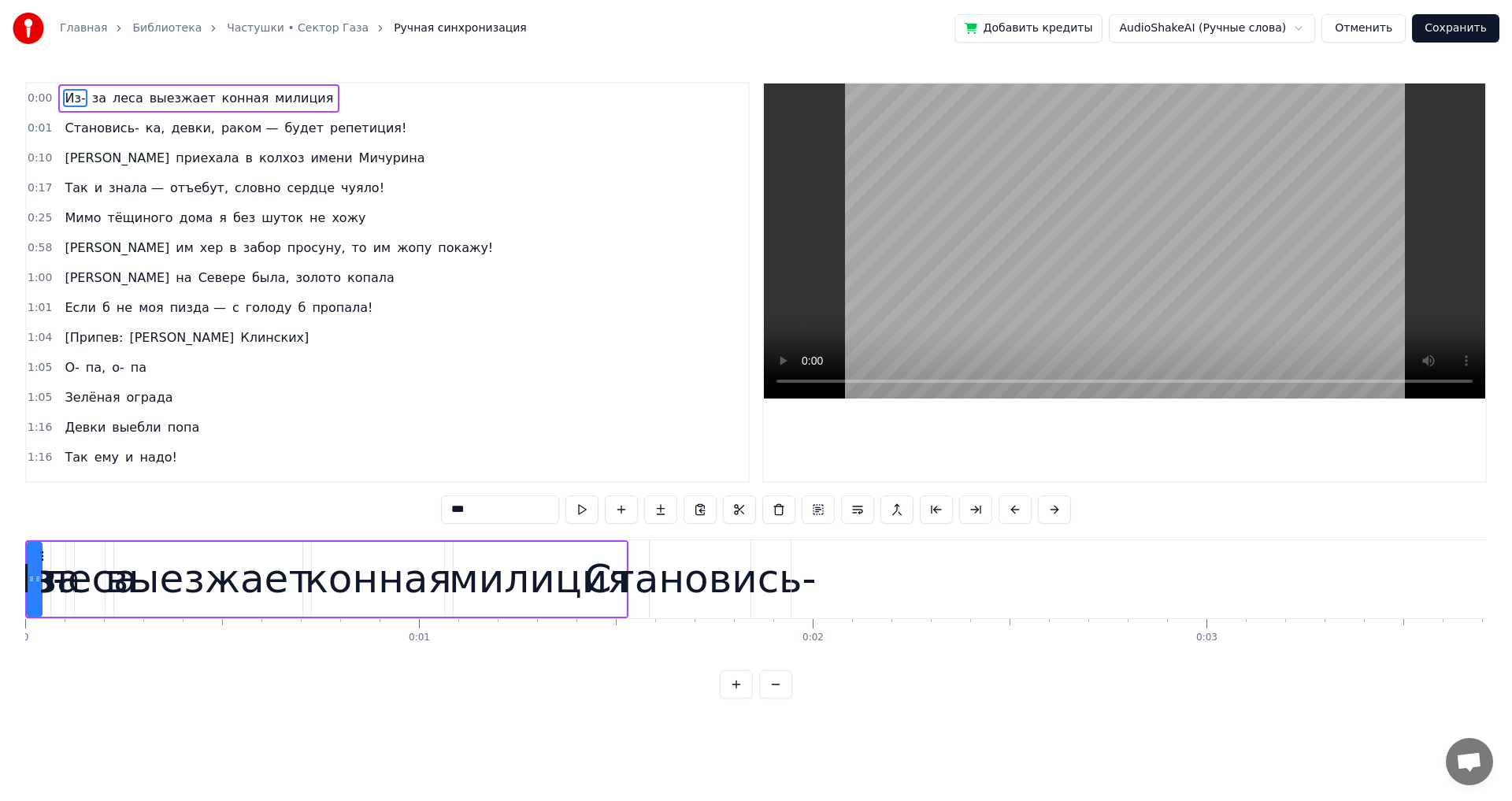
click at [742, 698] on button at bounding box center [737, 684] width 33 height 28
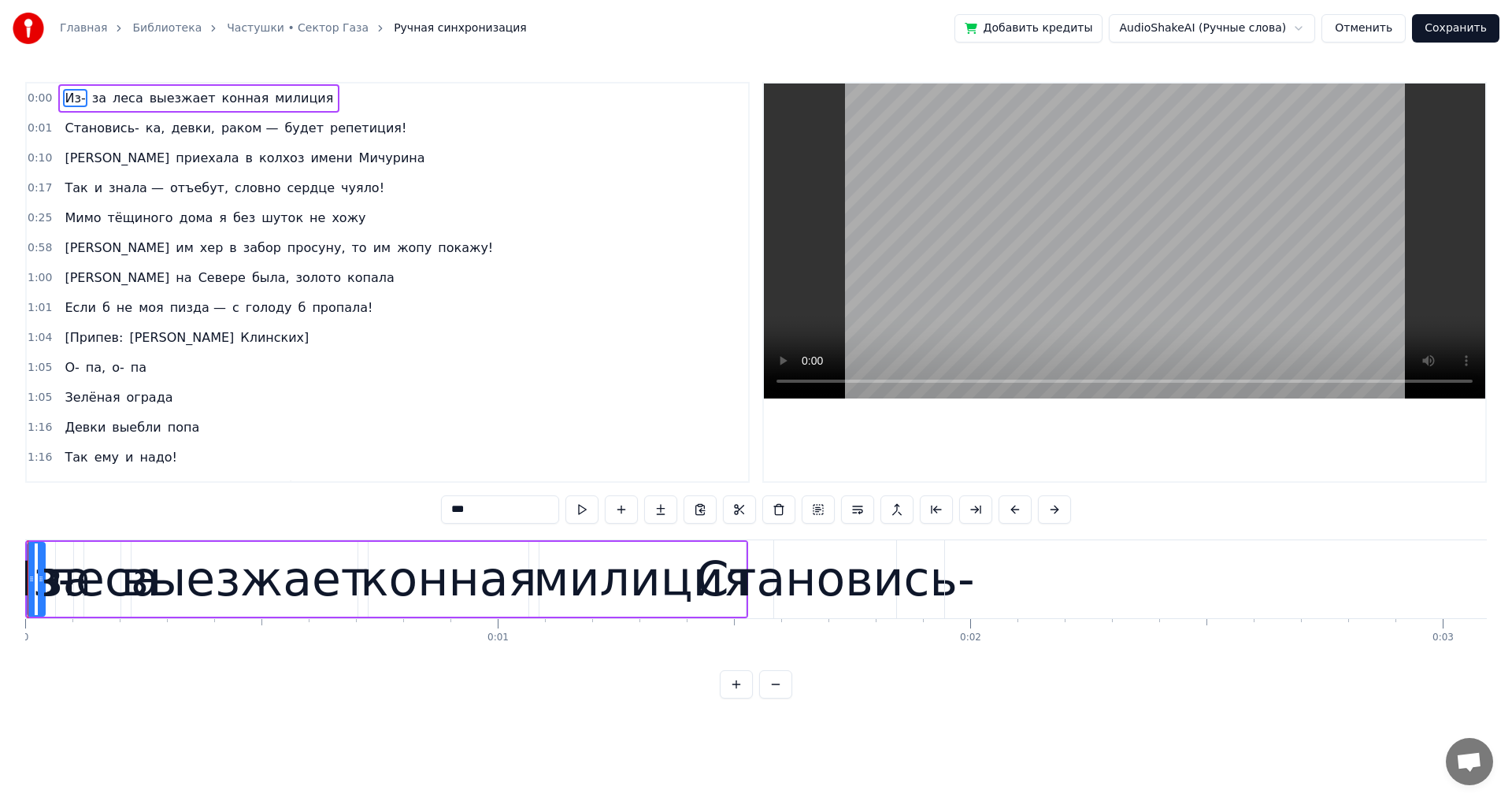
click at [742, 698] on button at bounding box center [737, 684] width 33 height 28
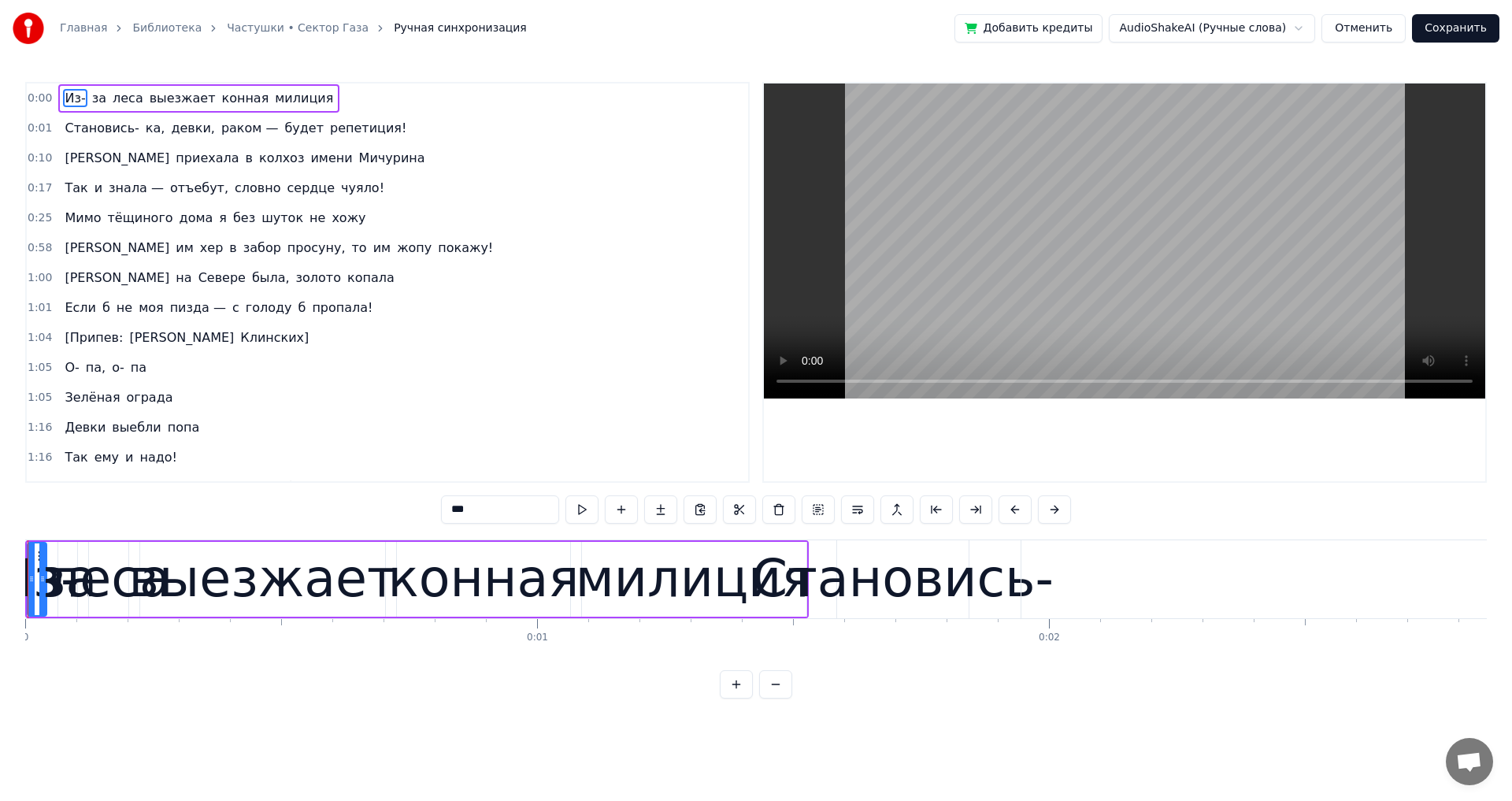
click at [742, 698] on button at bounding box center [737, 684] width 33 height 28
click at [744, 698] on button at bounding box center [737, 684] width 33 height 28
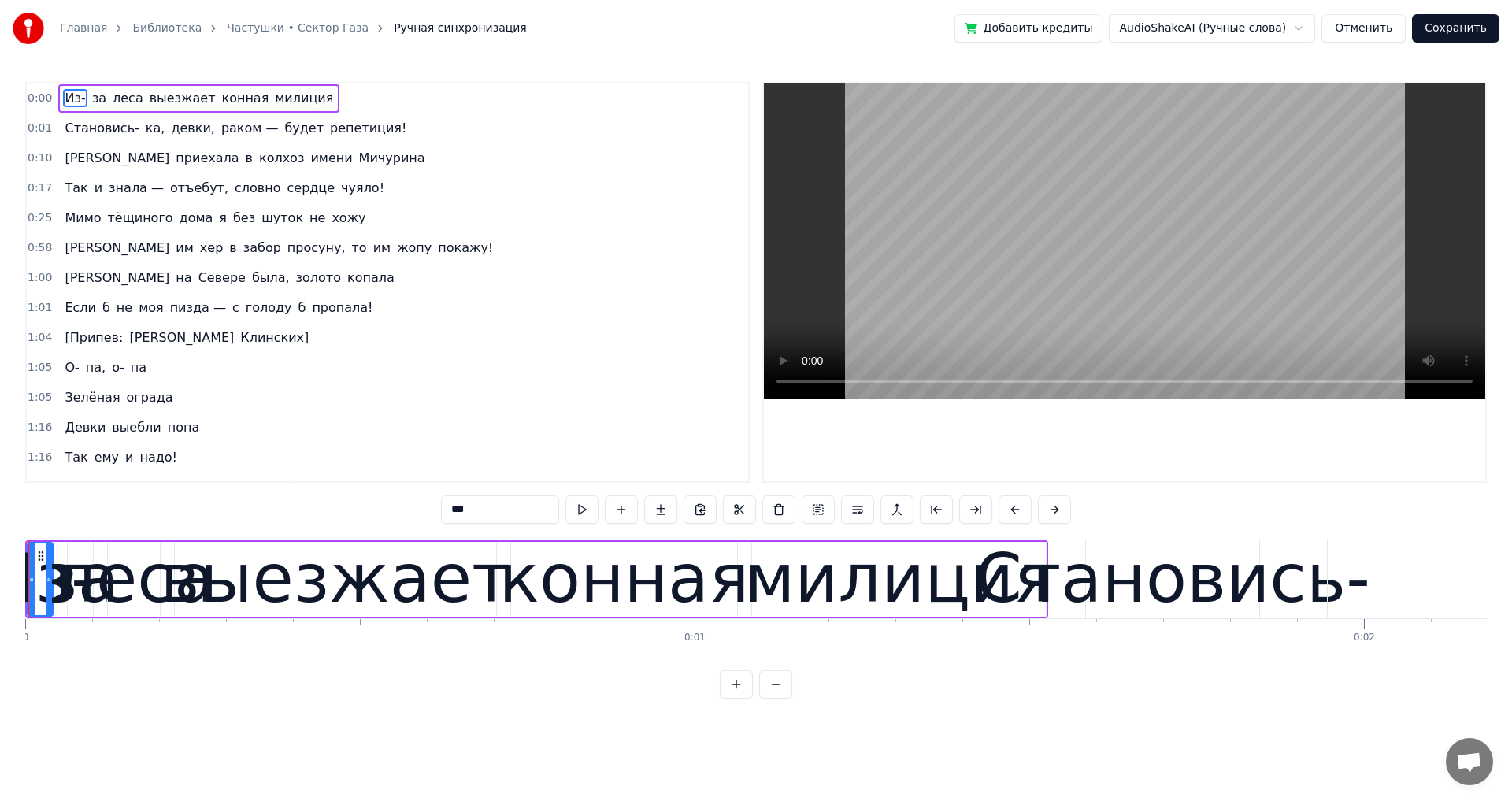
click at [744, 698] on button at bounding box center [737, 684] width 33 height 28
click at [745, 698] on button at bounding box center [737, 684] width 33 height 28
click at [745, 698] on div at bounding box center [756, 684] width 73 height 28
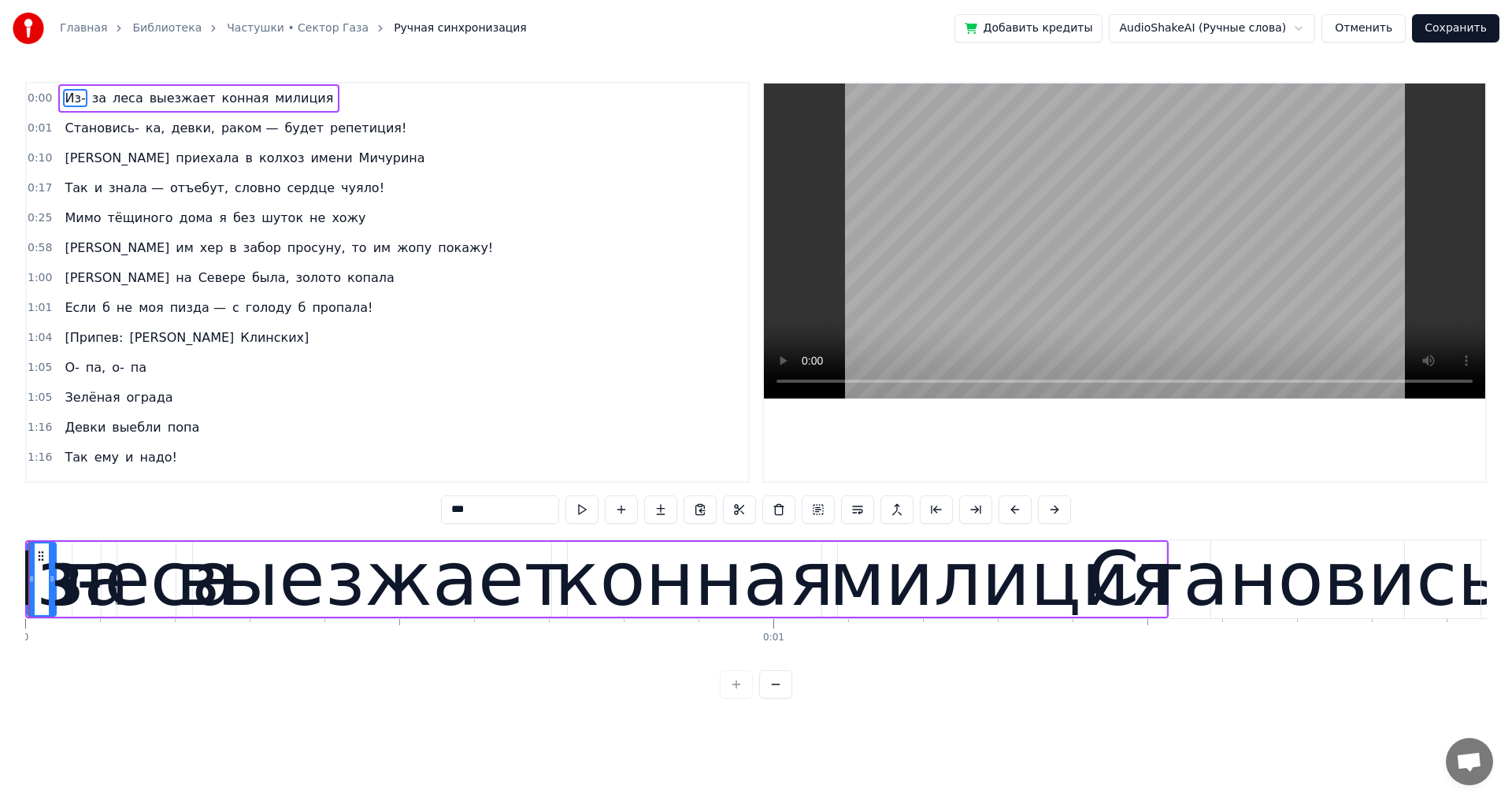
click at [745, 698] on div at bounding box center [756, 684] width 73 height 28
click at [64, 592] on div "Из-" at bounding box center [41, 579] width 122 height 113
click at [94, 588] on div "Из-" at bounding box center [41, 579] width 122 height 113
click at [58, 591] on div "Из-" at bounding box center [41, 579] width 122 height 113
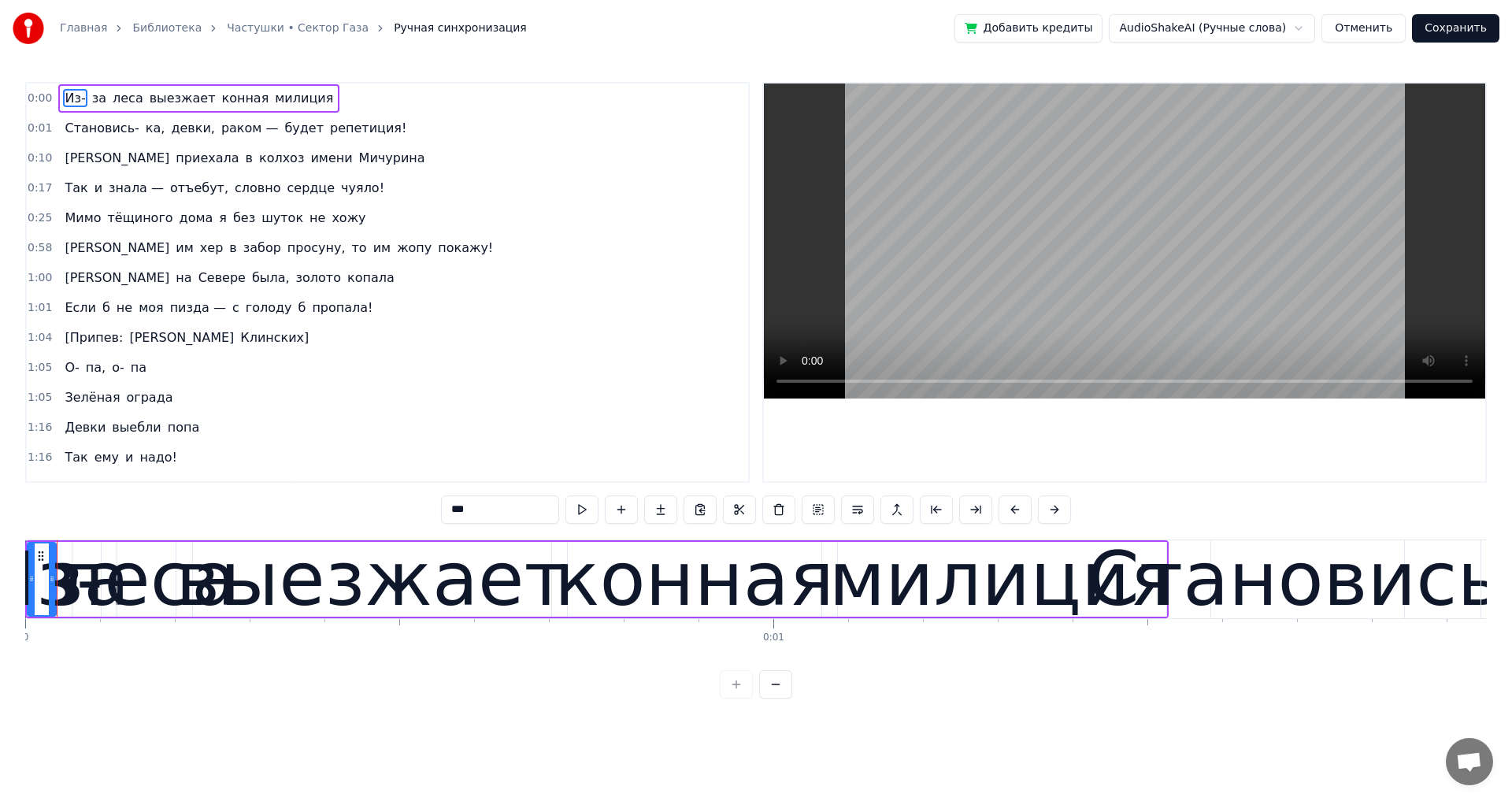
click at [77, 589] on div "Из-" at bounding box center [41, 579] width 122 height 113
click at [108, 588] on div "леса" at bounding box center [147, 579] width 181 height 113
click at [85, 589] on div "леса" at bounding box center [147, 579] width 181 height 113
click at [65, 590] on div "за" at bounding box center [87, 579] width 86 height 113
click at [44, 592] on div "Из-" at bounding box center [41, 579] width 122 height 113
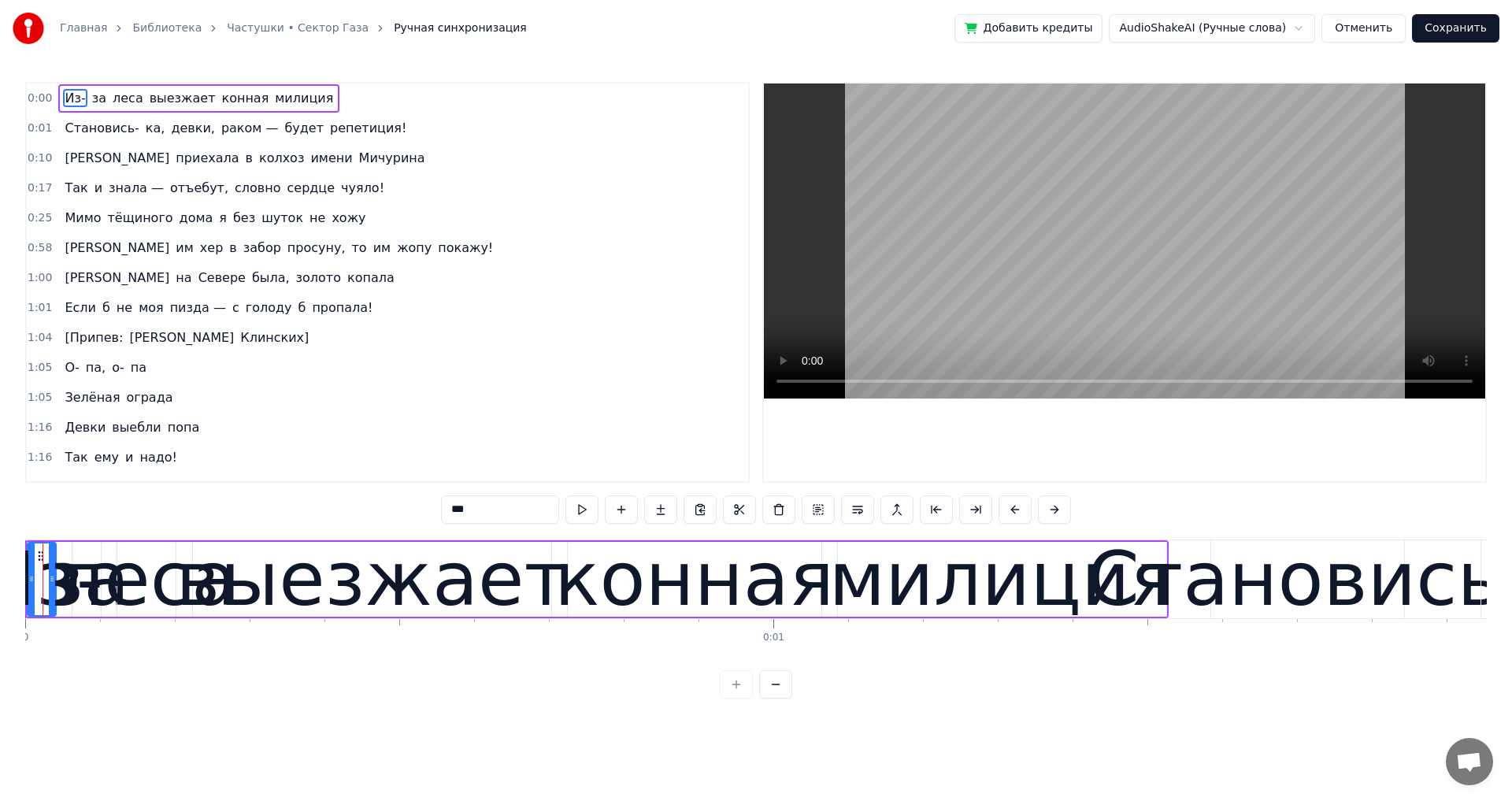
click at [59, 592] on div "Из-" at bounding box center [41, 579] width 122 height 113
click at [70, 592] on div "Из-" at bounding box center [41, 579] width 122 height 113
click at [76, 592] on div "Из-" at bounding box center [41, 579] width 122 height 113
click at [84, 591] on div "Из-" at bounding box center [41, 579] width 122 height 113
click at [105, 595] on div "леса" at bounding box center [147, 579] width 181 height 113
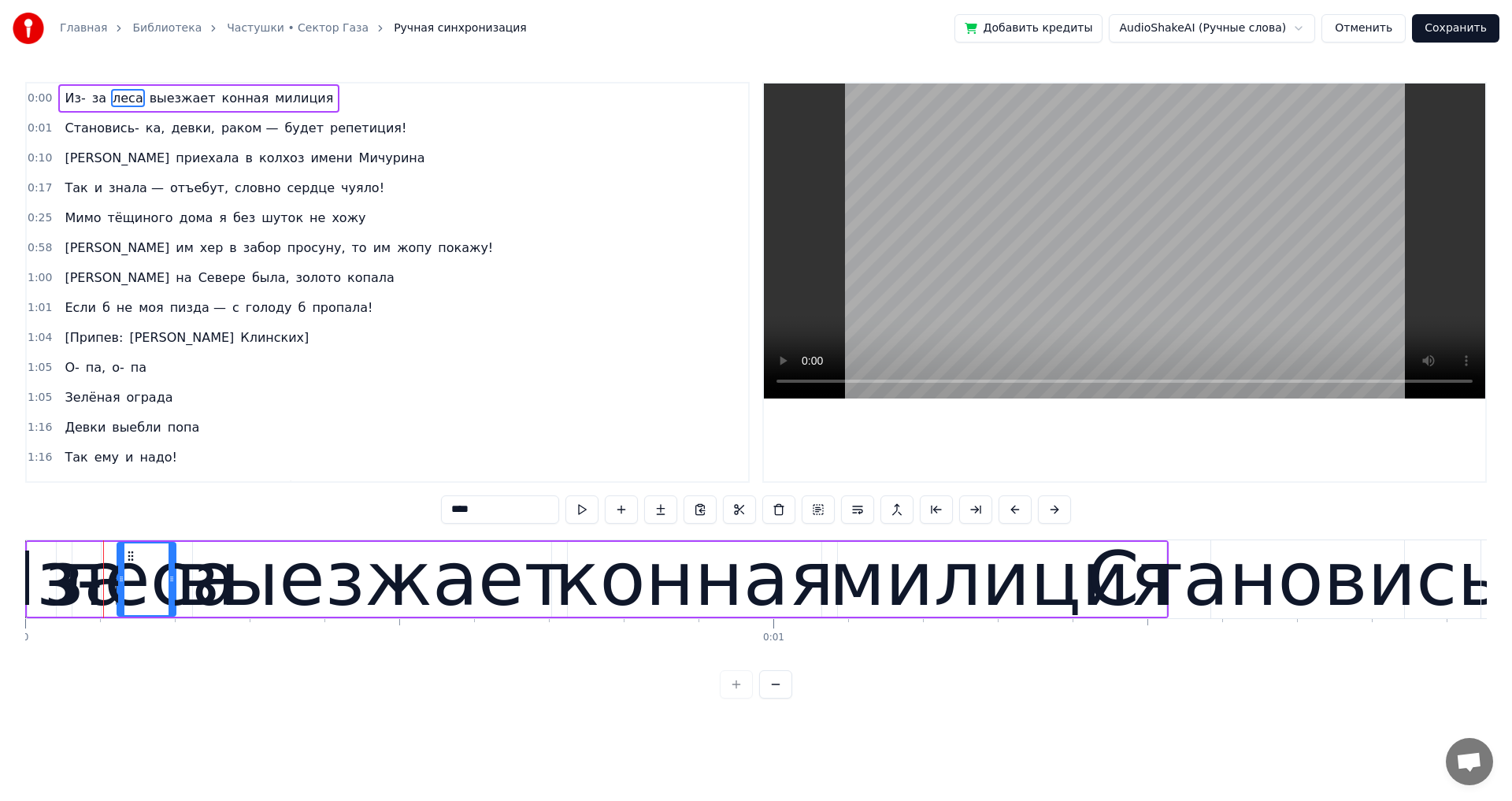
click at [146, 597] on div "леса" at bounding box center [147, 579] width 181 height 113
click at [934, 510] on button at bounding box center [936, 509] width 33 height 28
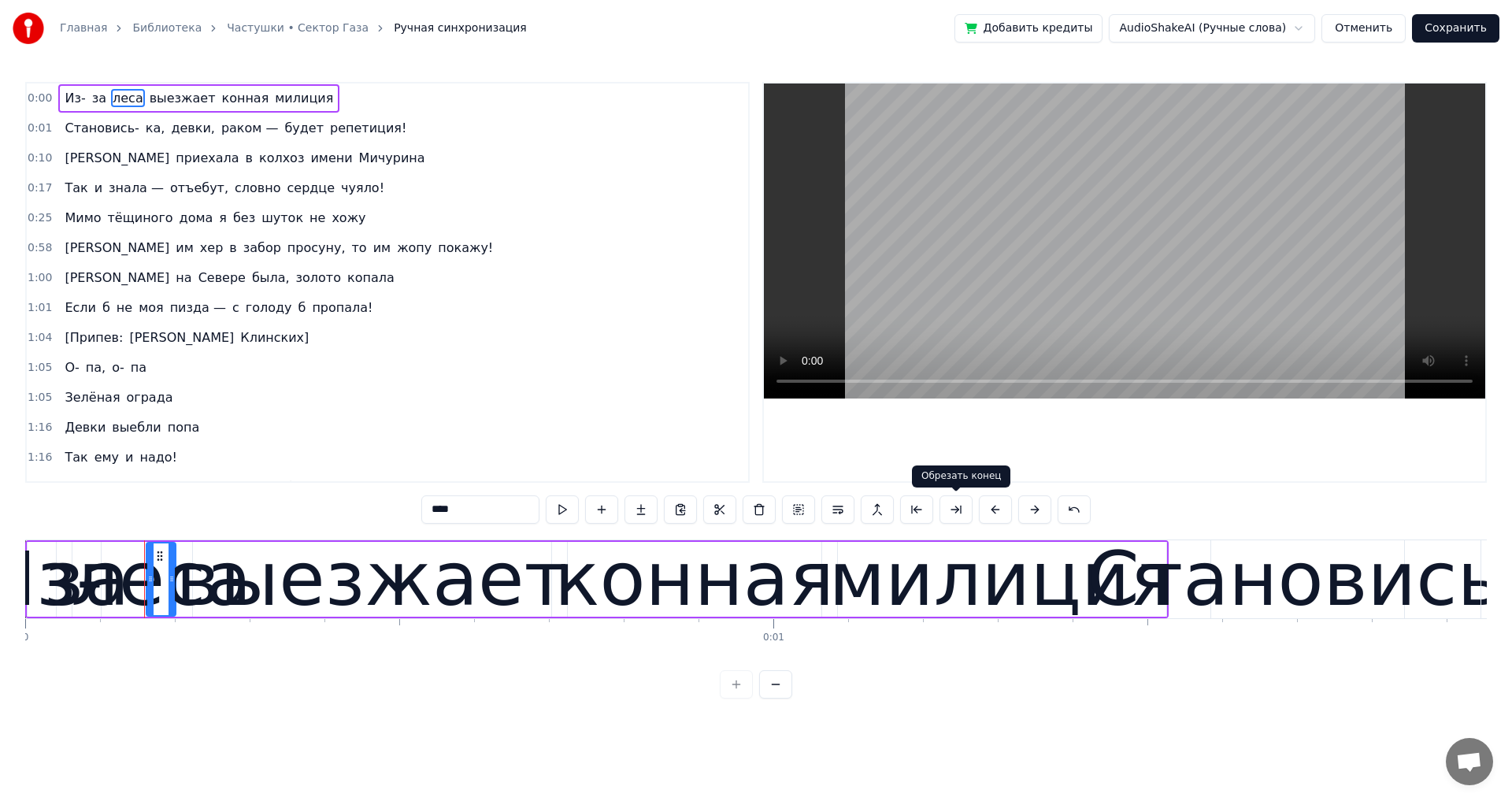
click at [962, 514] on button at bounding box center [956, 509] width 33 height 28
click at [908, 512] on button at bounding box center [917, 509] width 33 height 28
click at [911, 511] on button at bounding box center [917, 509] width 33 height 28
click at [48, 583] on div "Из-" at bounding box center [41, 579] width 122 height 113
type input "***"
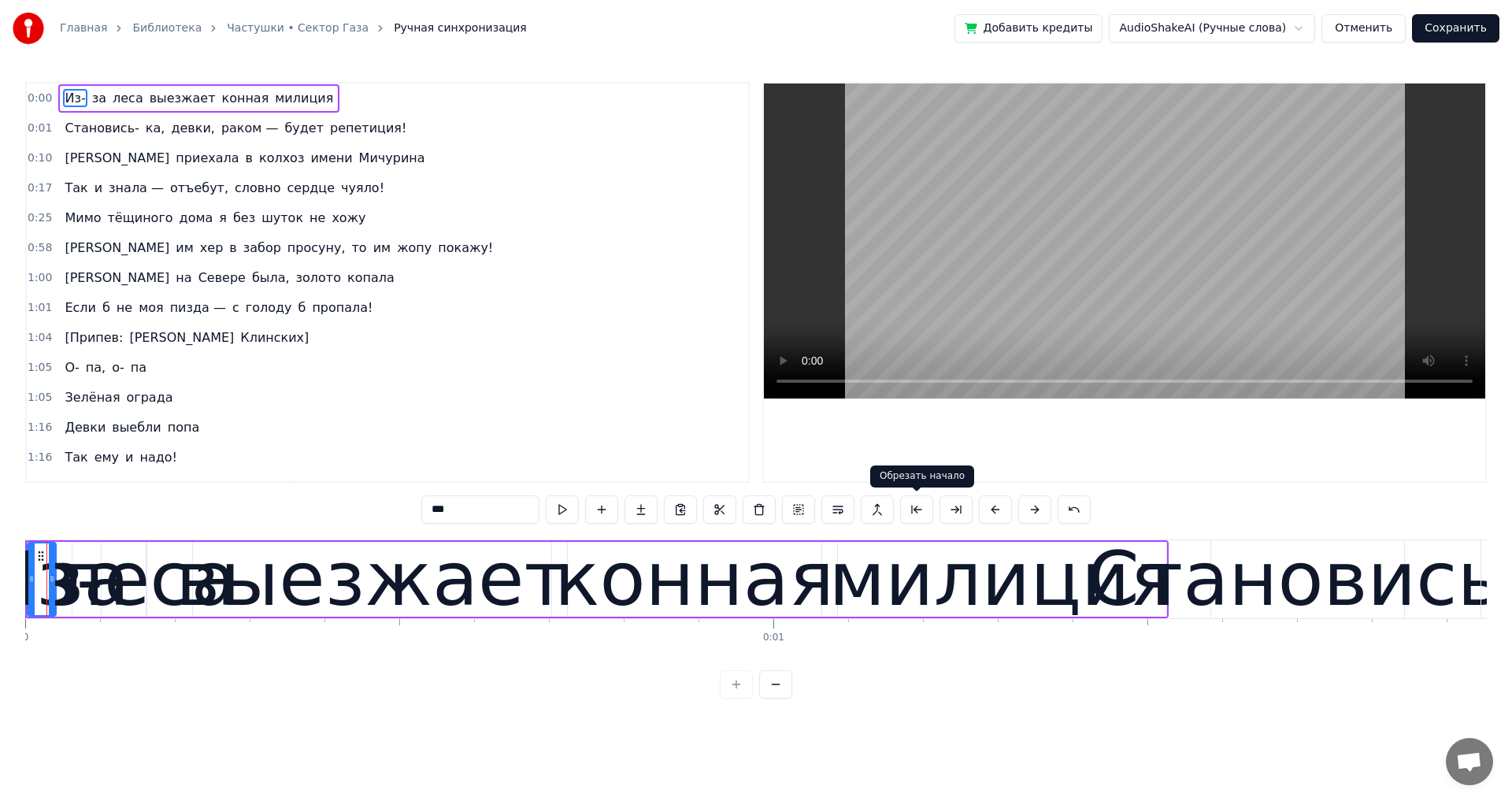
click at [909, 511] on button at bounding box center [917, 509] width 33 height 28
click at [910, 511] on button at bounding box center [917, 509] width 33 height 28
click at [911, 511] on button at bounding box center [917, 509] width 33 height 28
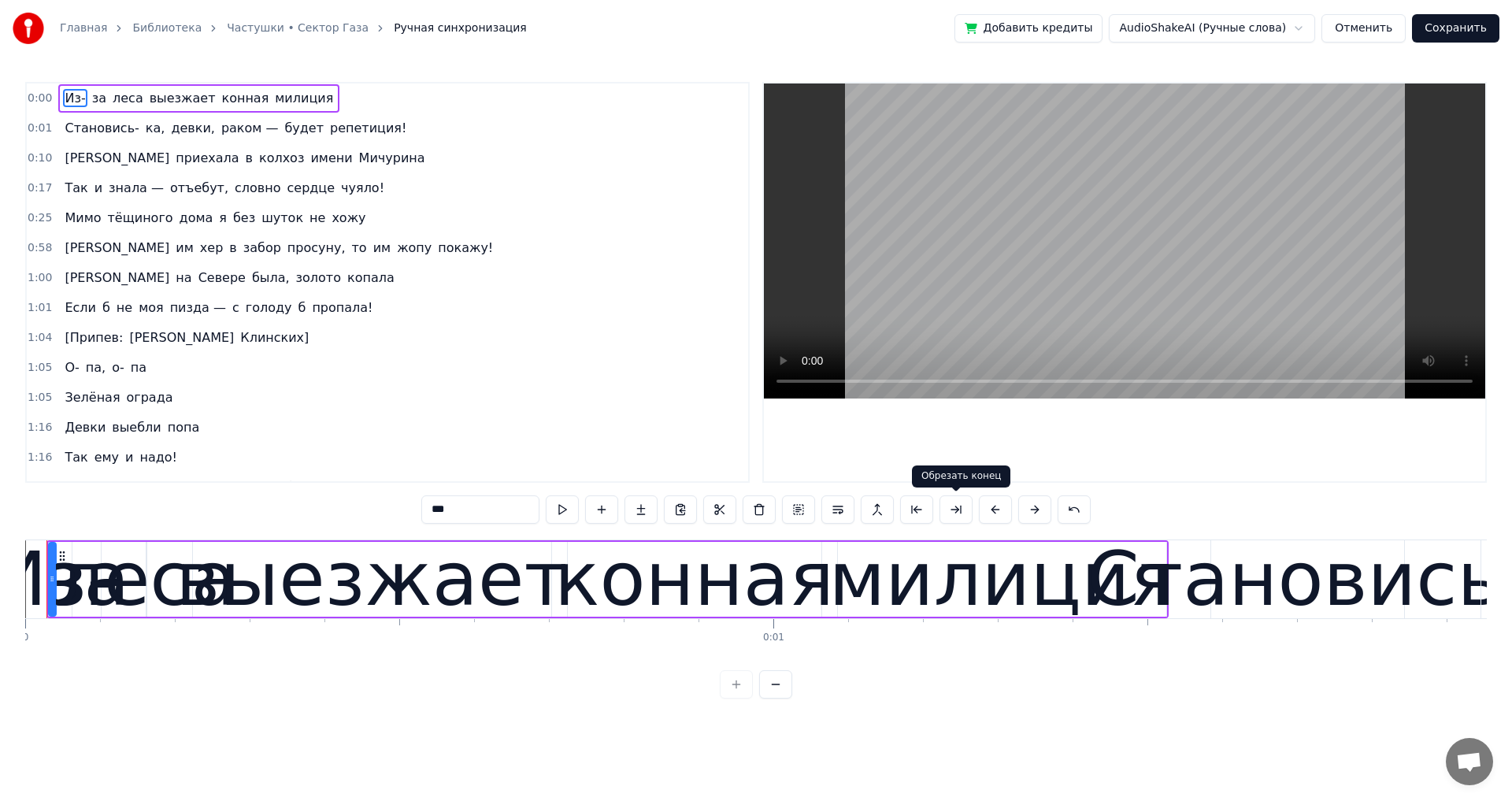
click at [947, 508] on button at bounding box center [956, 509] width 33 height 28
click at [715, 514] on button at bounding box center [720, 509] width 33 height 28
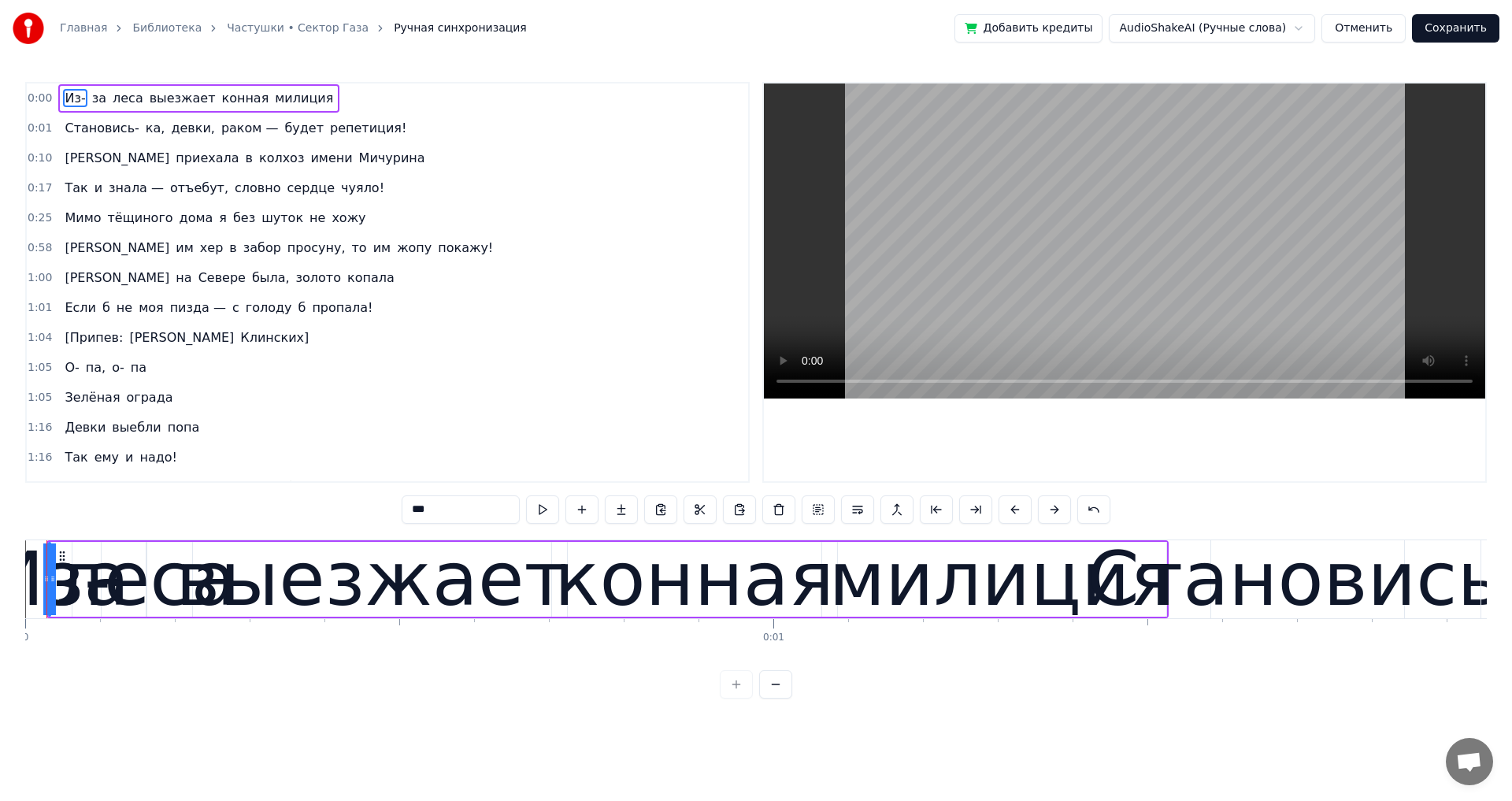
click at [1360, 36] on button "Отменить" at bounding box center [1364, 28] width 84 height 28
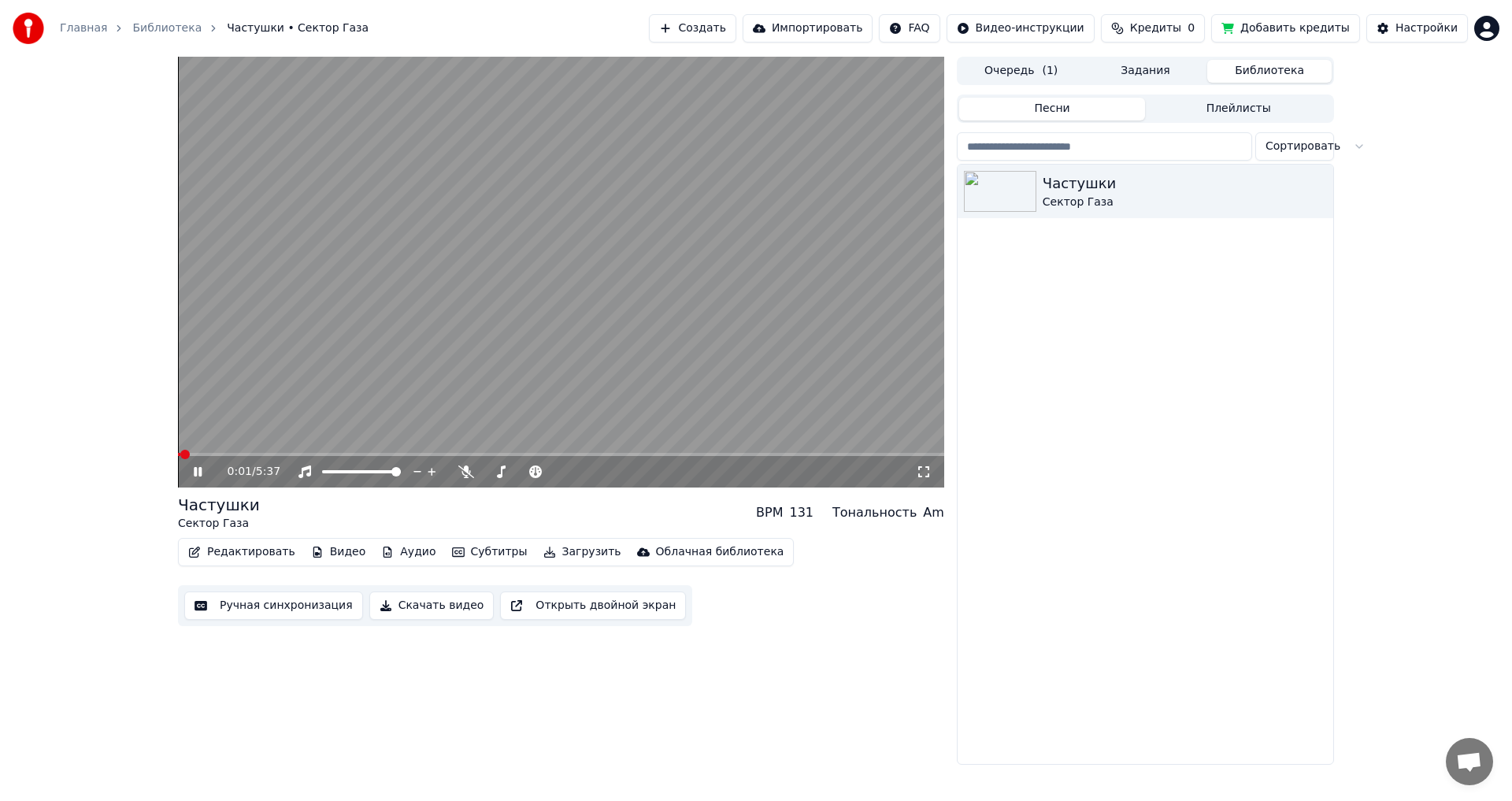
click at [749, 454] on span at bounding box center [561, 454] width 766 height 3
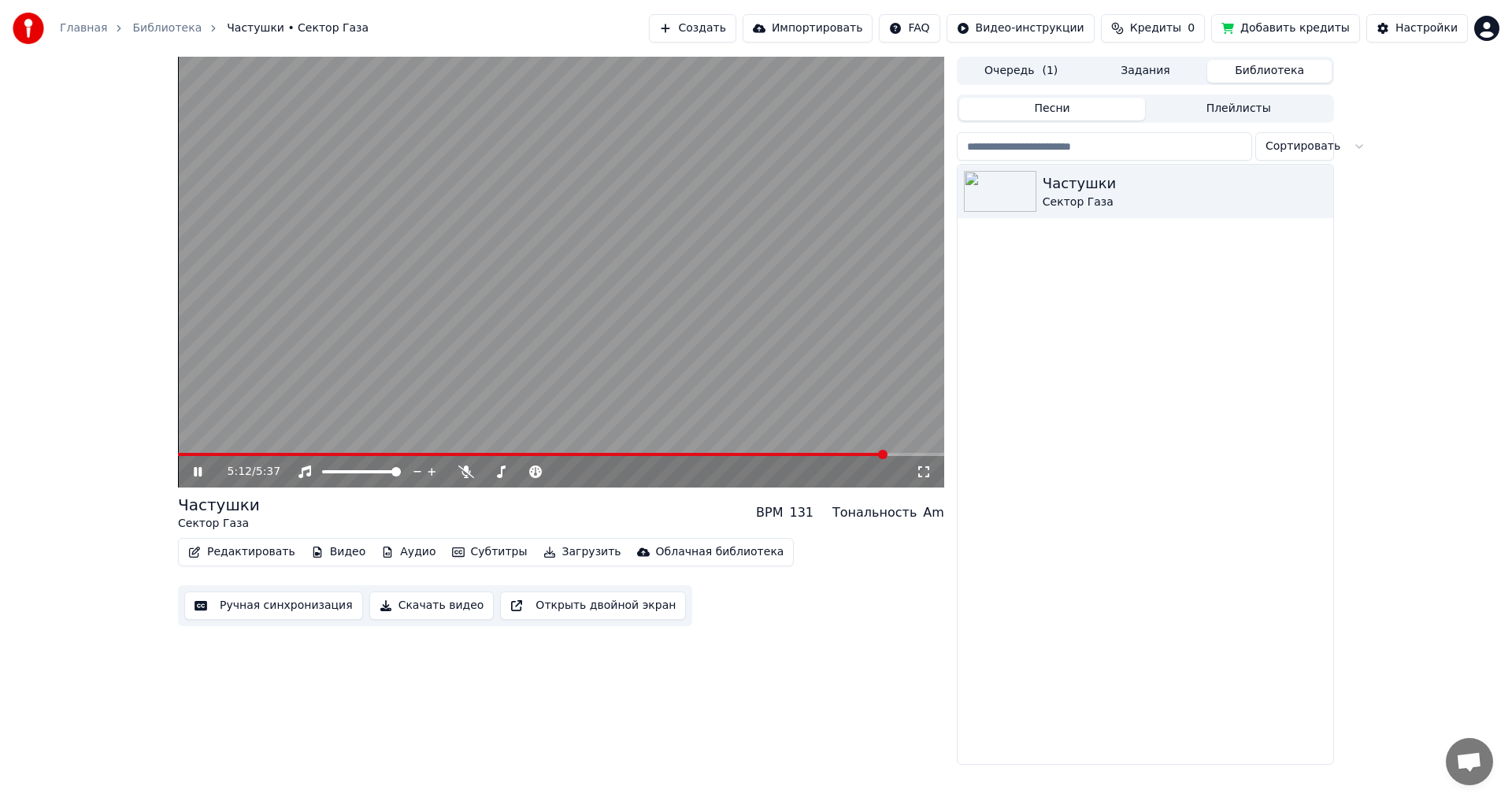
click at [887, 453] on span at bounding box center [561, 454] width 766 height 3
click at [910, 453] on span at bounding box center [561, 454] width 766 height 3
click at [199, 472] on icon at bounding box center [198, 471] width 8 height 9
click at [196, 477] on icon at bounding box center [209, 471] width 37 height 12
click at [198, 474] on icon at bounding box center [209, 471] width 37 height 12
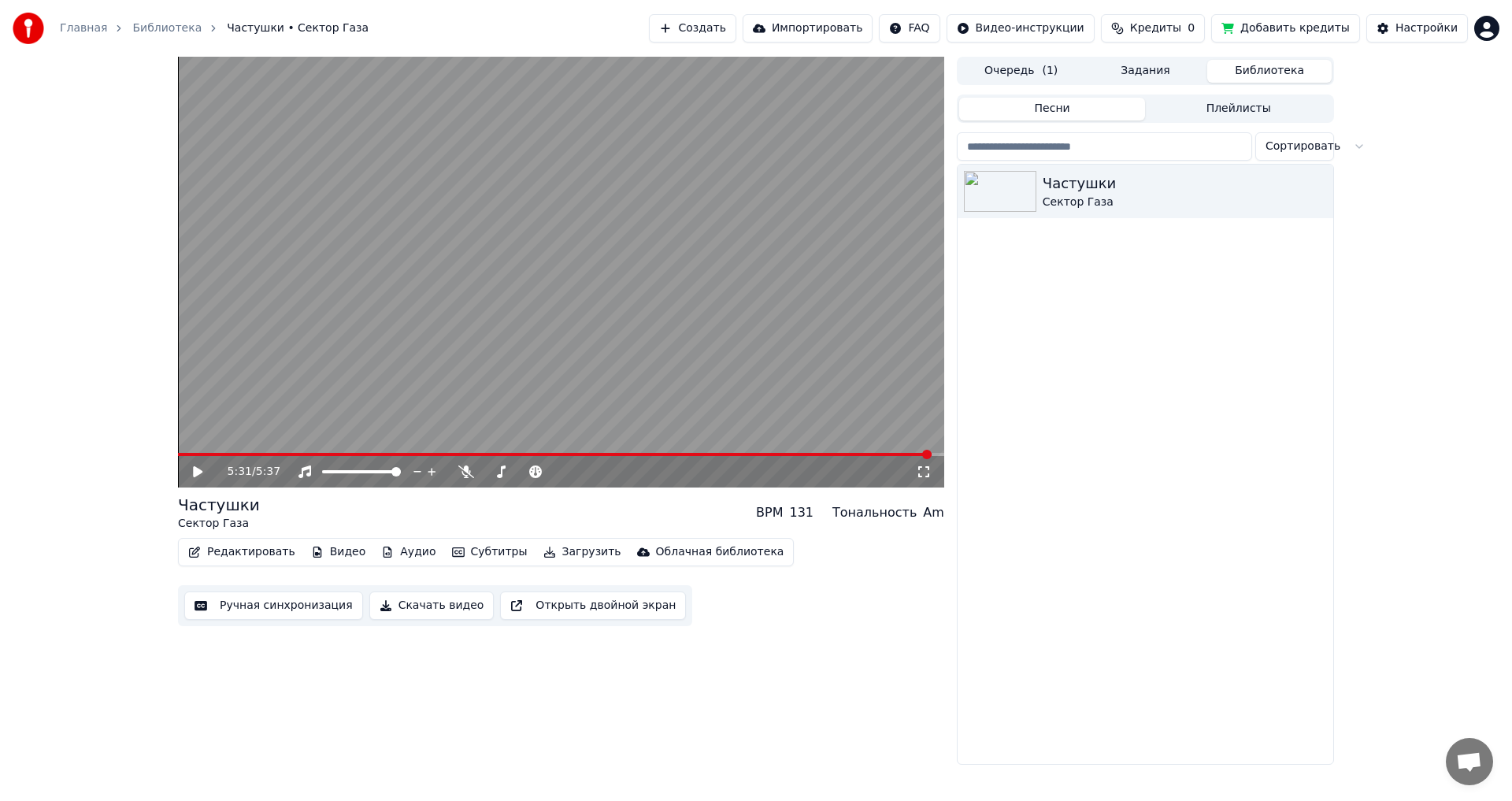
click at [286, 606] on button "Ручная синхронизация" at bounding box center [274, 606] width 179 height 28
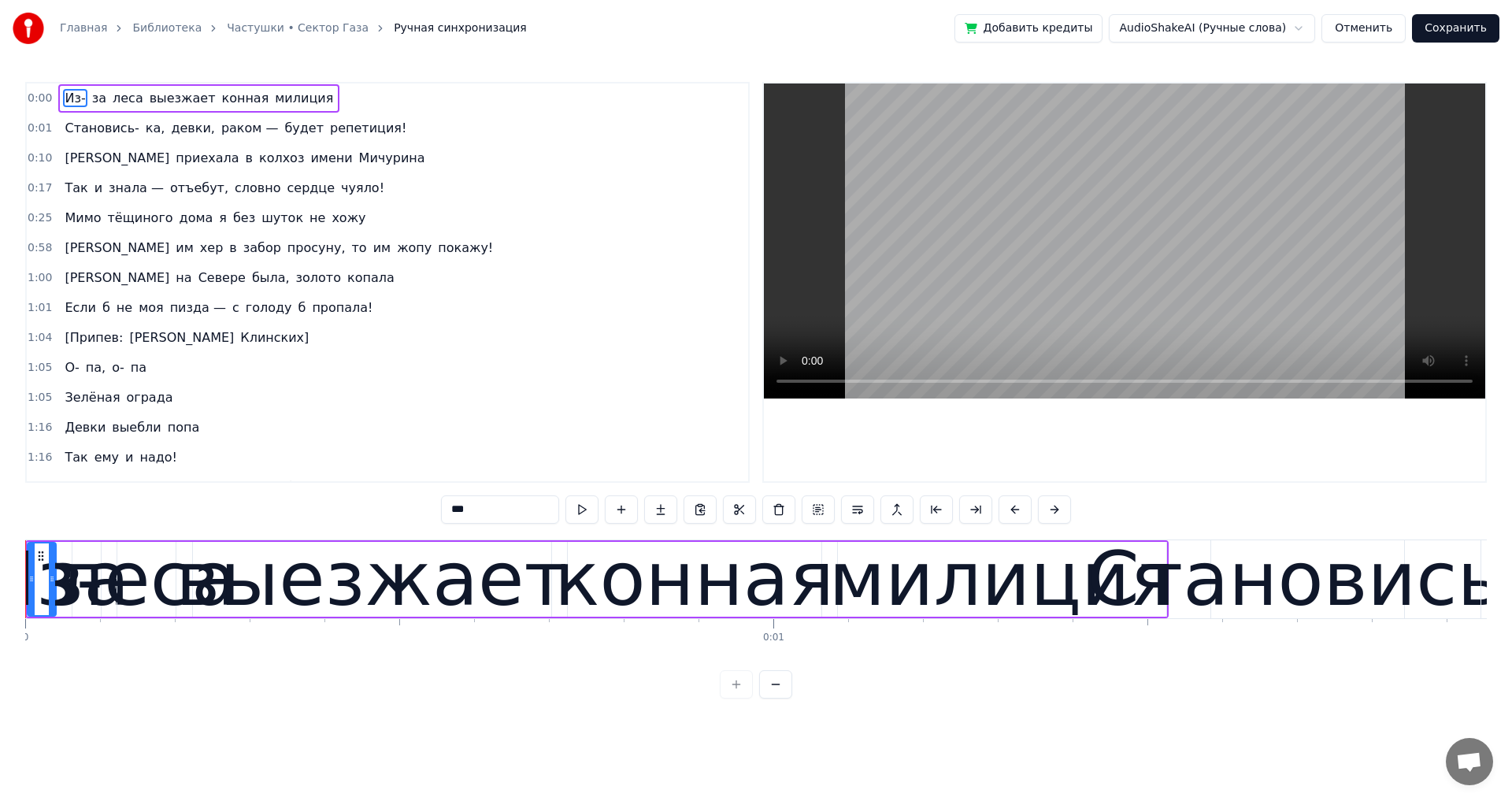
click at [41, 555] on circle at bounding box center [41, 555] width 1 height 1
drag, startPoint x: 41, startPoint y: 557, endPoint x: 0, endPoint y: 602, distance: 60.9
click at [0, 602] on div "Главная Библиотека Частушки • Сектор Газа Ручная синхронизация Добавить кредиты…" at bounding box center [756, 349] width 1512 height 698
click at [60, 594] on div "Из-" at bounding box center [2, 579] width 122 height 113
click at [734, 690] on div at bounding box center [756, 684] width 73 height 28
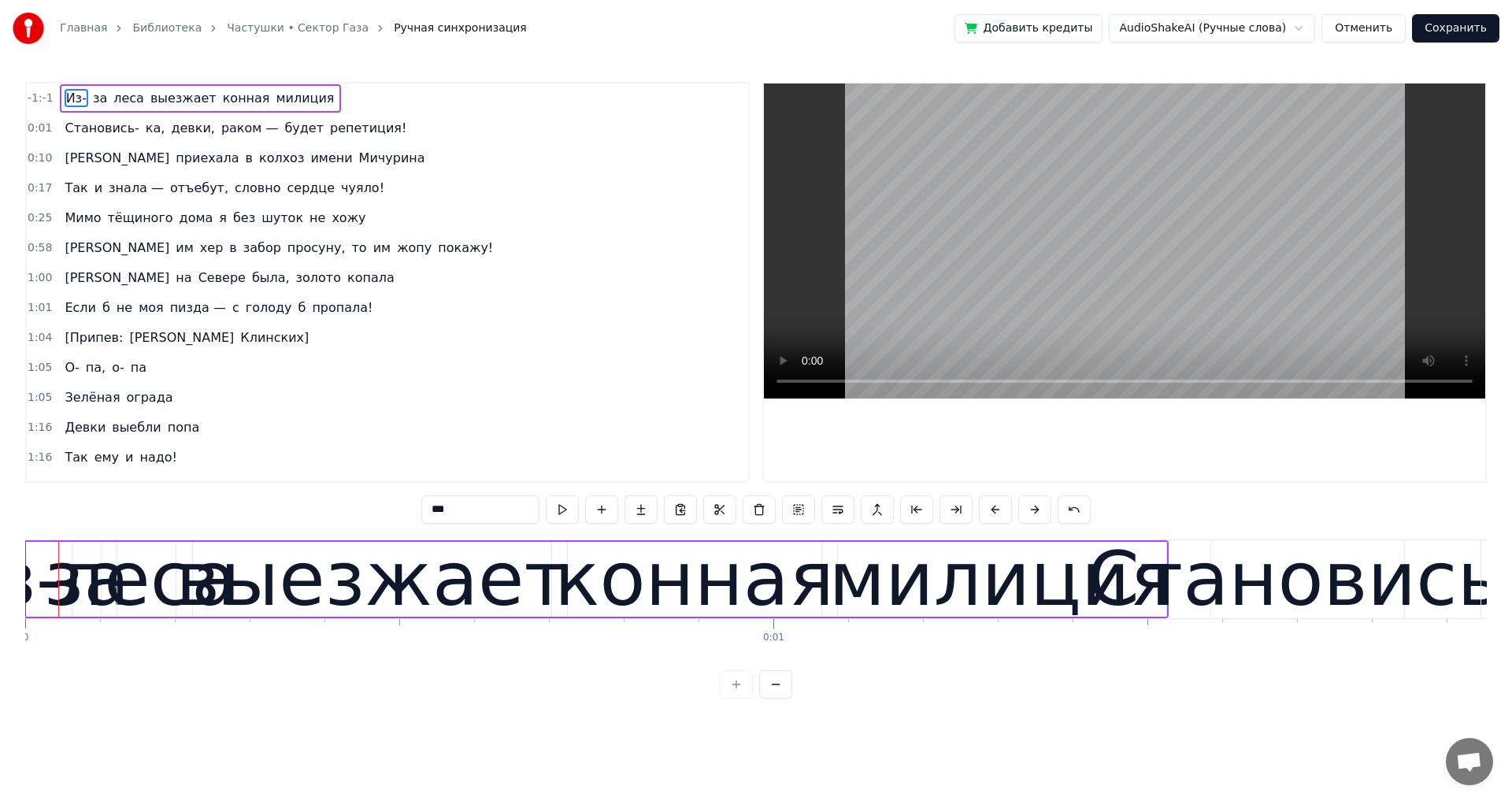
click at [768, 698] on button at bounding box center [775, 684] width 33 height 28
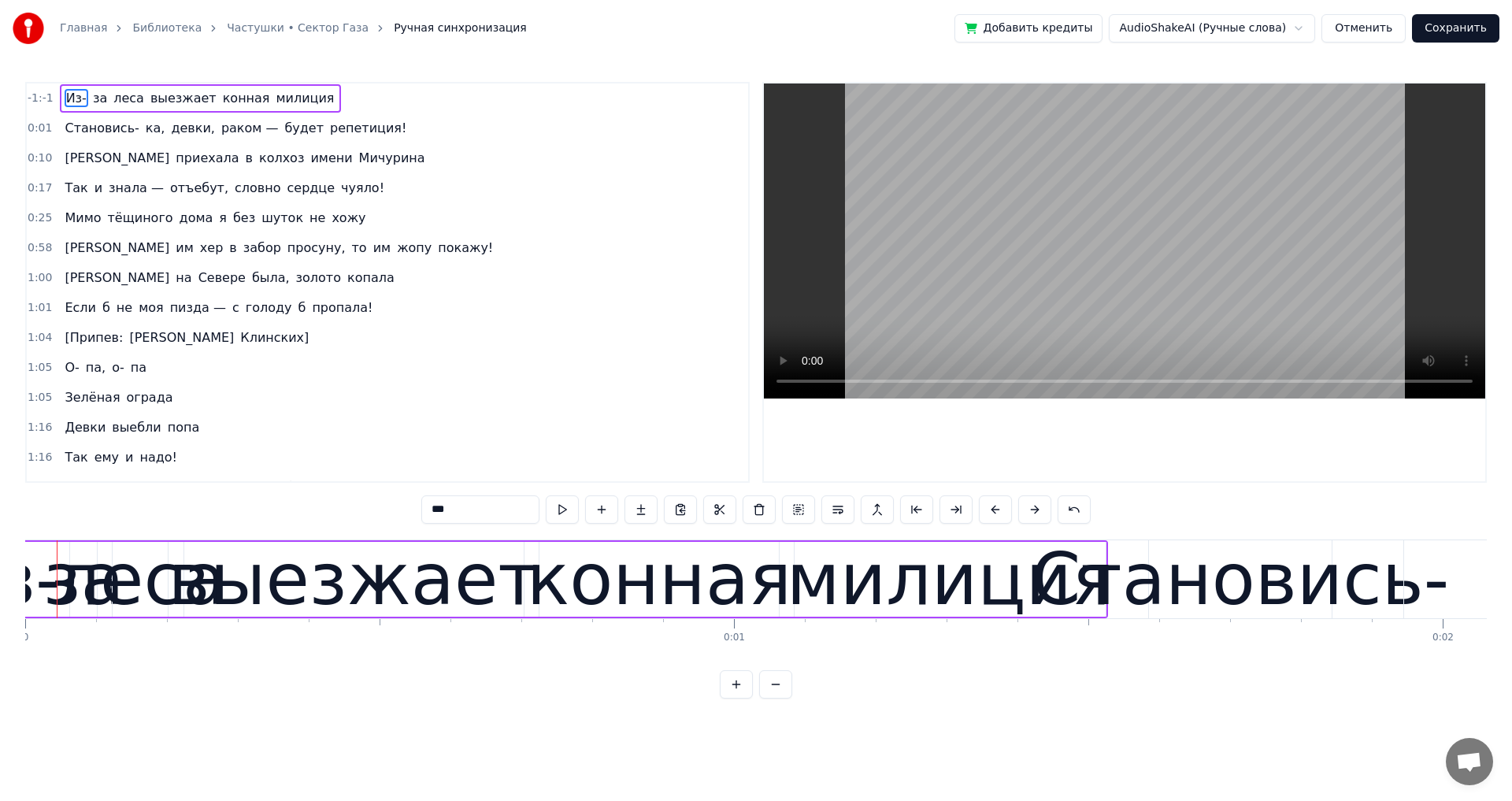
click at [768, 698] on button at bounding box center [775, 684] width 33 height 28
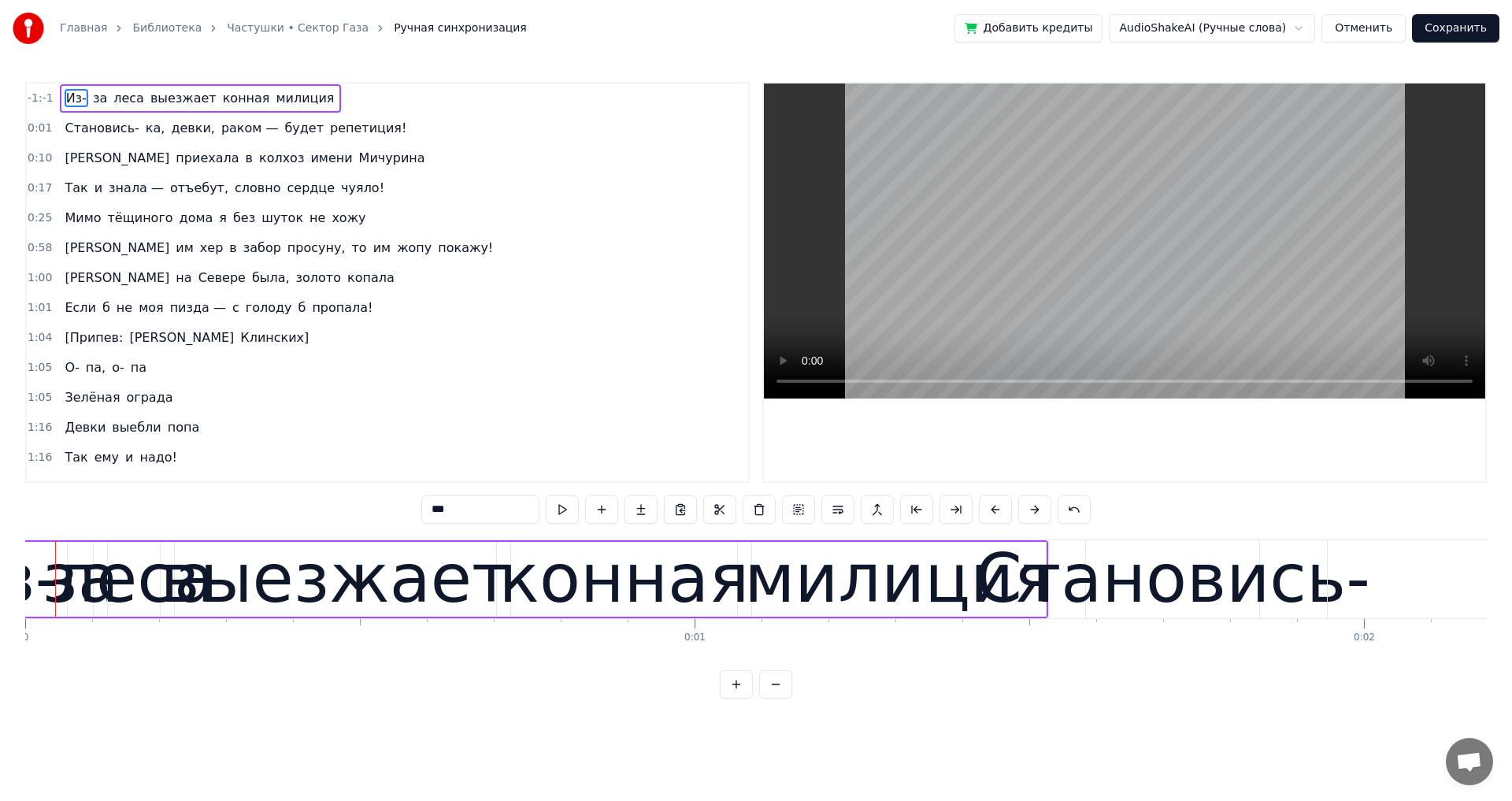
click at [770, 698] on button at bounding box center [775, 684] width 33 height 28
drag, startPoint x: 770, startPoint y: 701, endPoint x: 713, endPoint y: 699, distance: 57.0
click at [770, 698] on button at bounding box center [775, 684] width 33 height 28
